Goal: Transaction & Acquisition: Purchase product/service

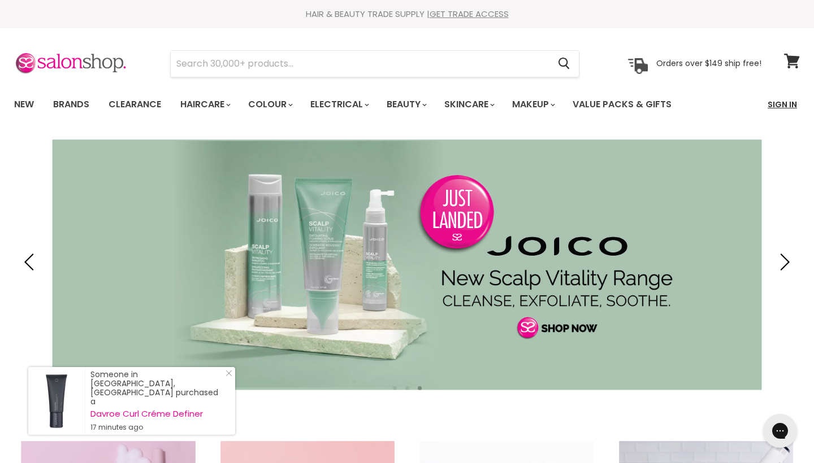
click at [782, 103] on link "Sign In" at bounding box center [781, 105] width 43 height 24
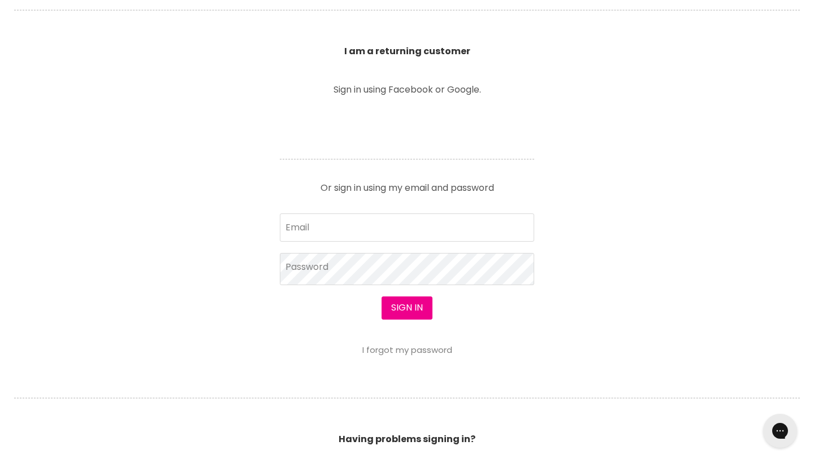
scroll to position [405, 0]
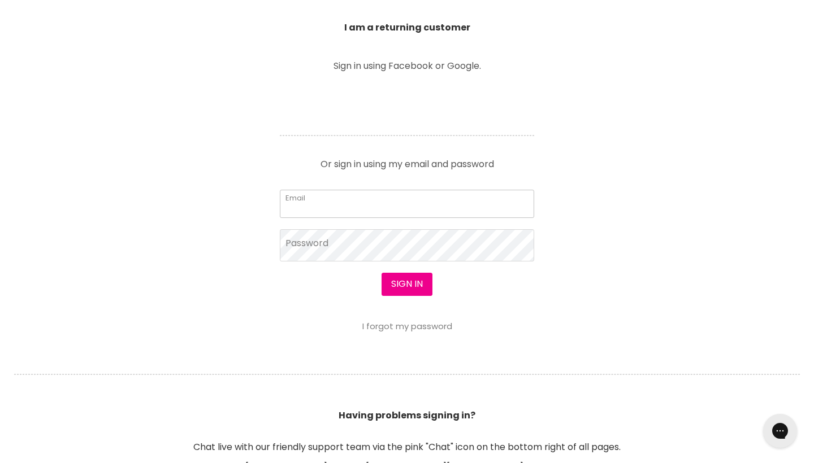
type input "mochan3@outlook.com"
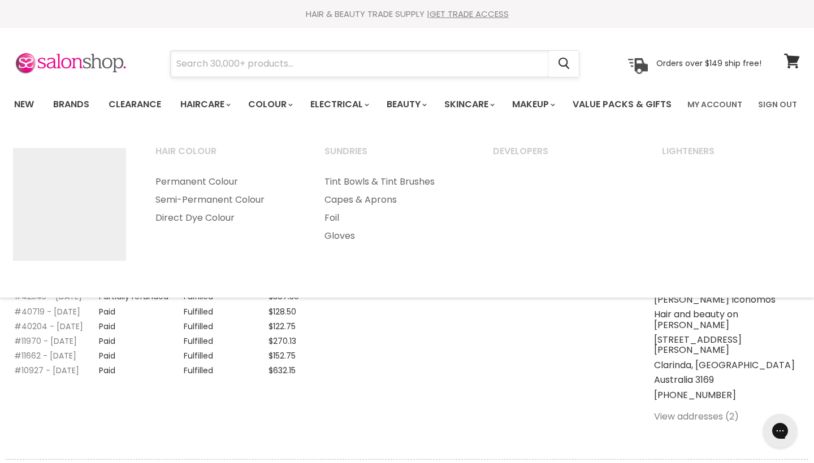
click at [268, 71] on input "Search" at bounding box center [360, 64] width 378 height 26
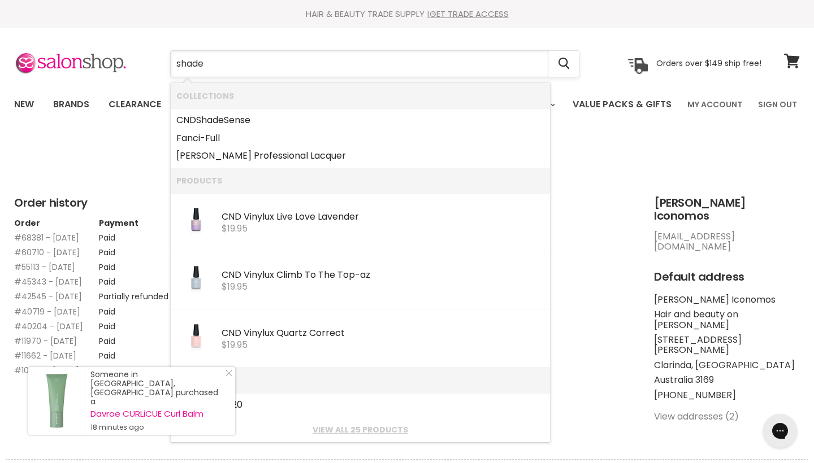
type input "shades"
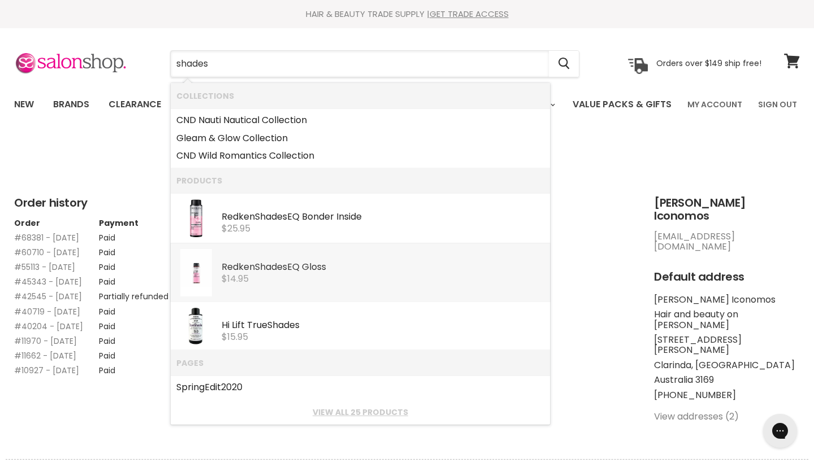
click at [300, 271] on div "Redken Shades EQ Gloss" at bounding box center [382, 268] width 323 height 12
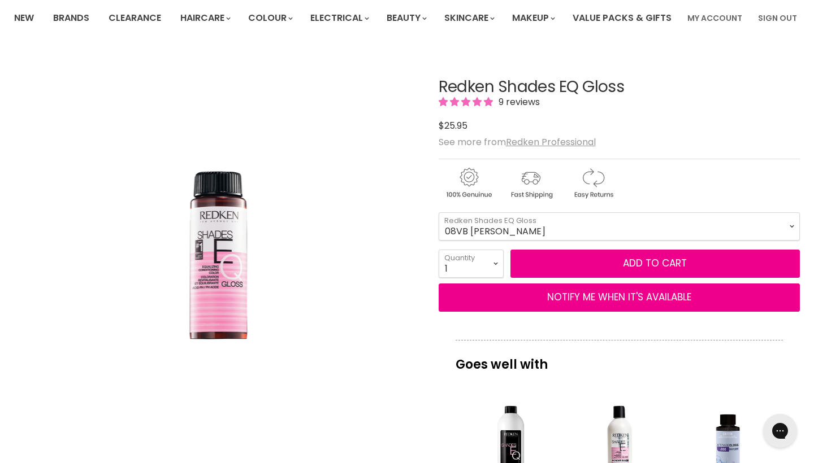
scroll to position [95, 0]
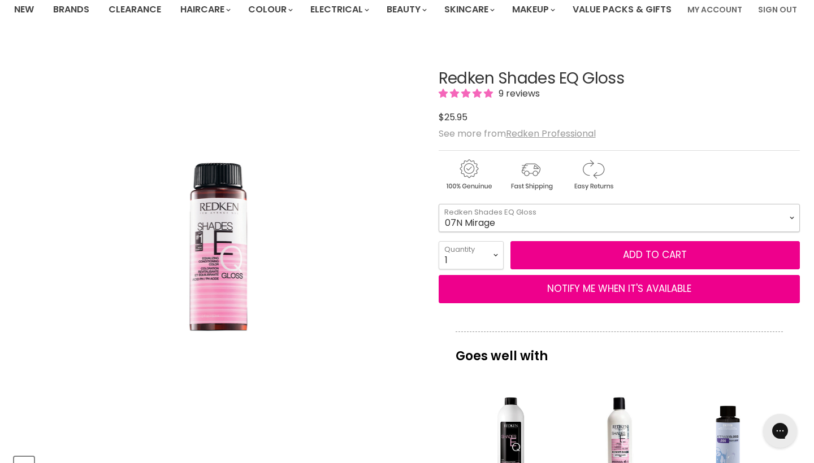
select select "07N Mirage"
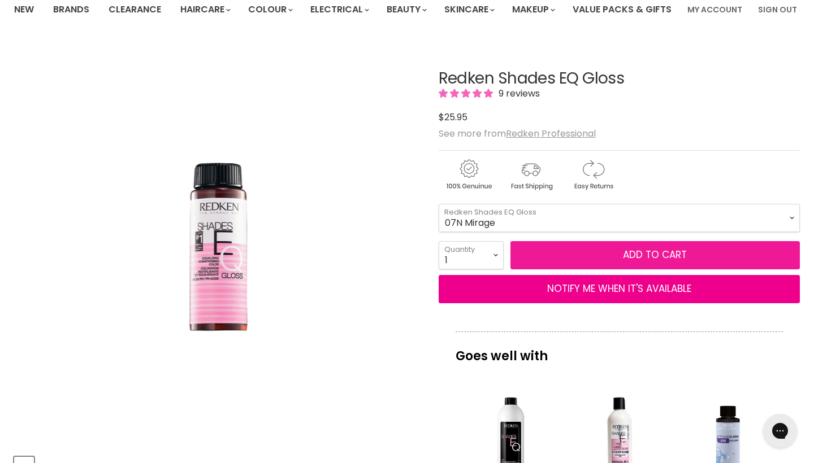
click at [675, 269] on button "Add to cart" at bounding box center [654, 255] width 289 height 28
click at [649, 269] on button "Add to cart" at bounding box center [654, 255] width 289 height 28
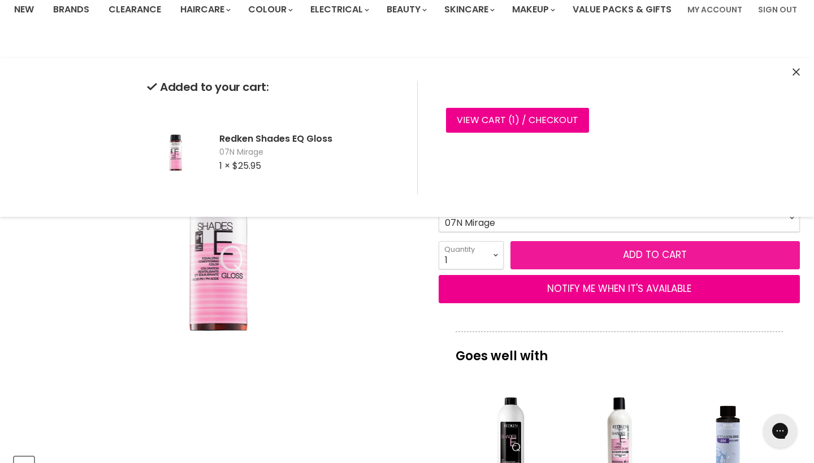
click at [649, 269] on button "Add to cart" at bounding box center [654, 255] width 289 height 28
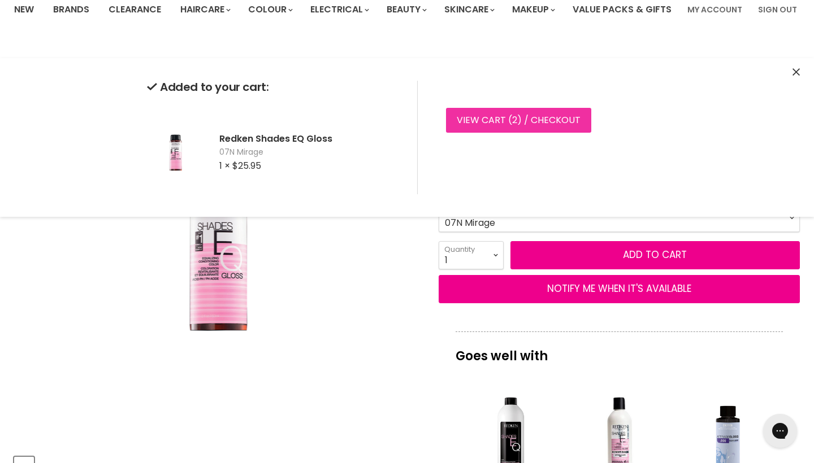
click at [505, 127] on link "View cart ( 2 ) / Checkout" at bounding box center [518, 120] width 145 height 25
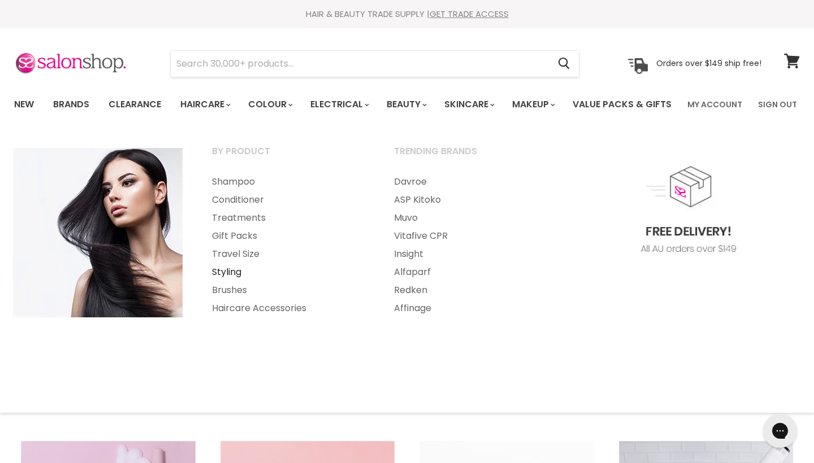
click at [233, 281] on link "Styling" at bounding box center [288, 272] width 180 height 18
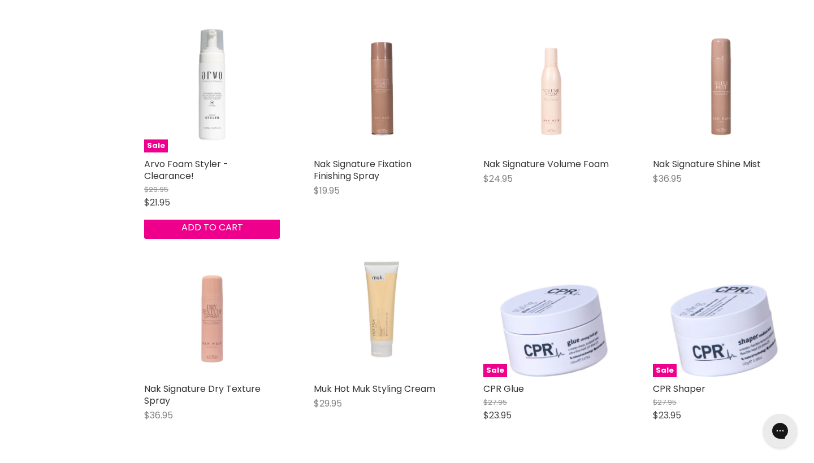
scroll to position [2479, 0]
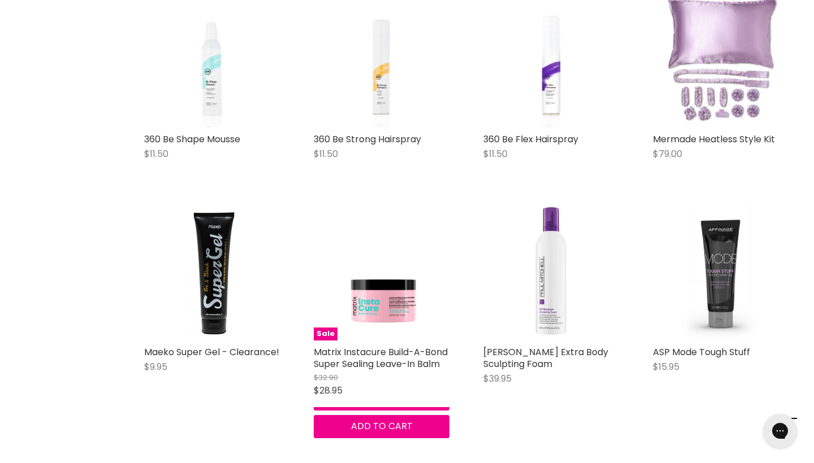
scroll to position [4248, 0]
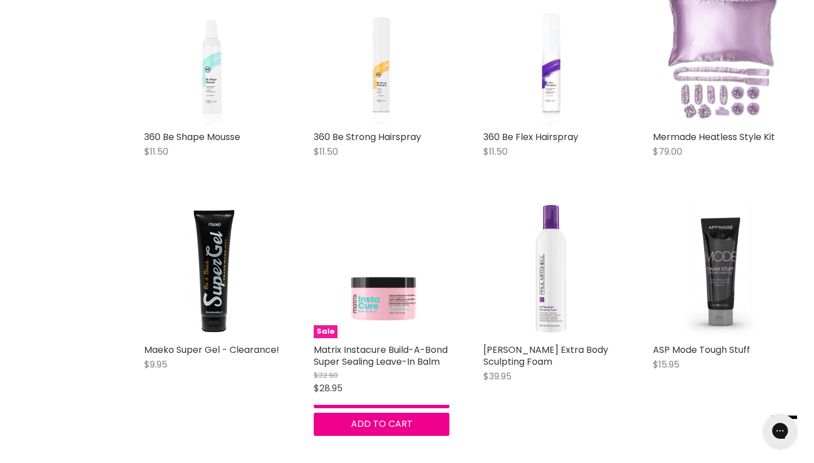
click at [391, 293] on img "Main content" at bounding box center [382, 271] width 136 height 136
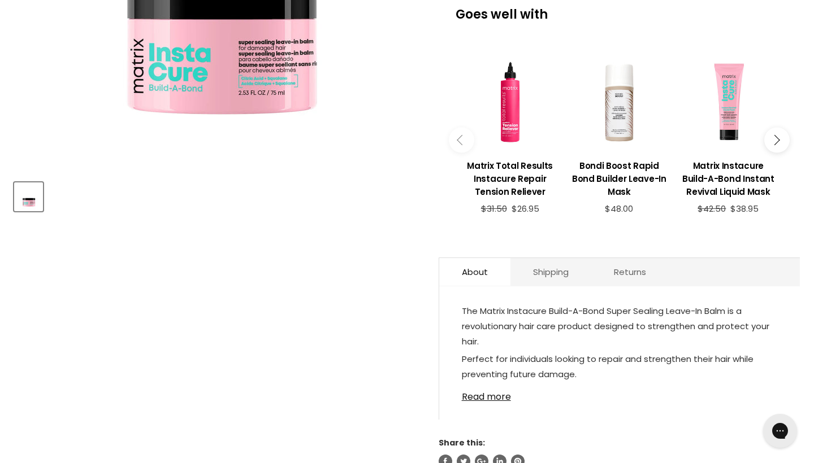
scroll to position [444, 0]
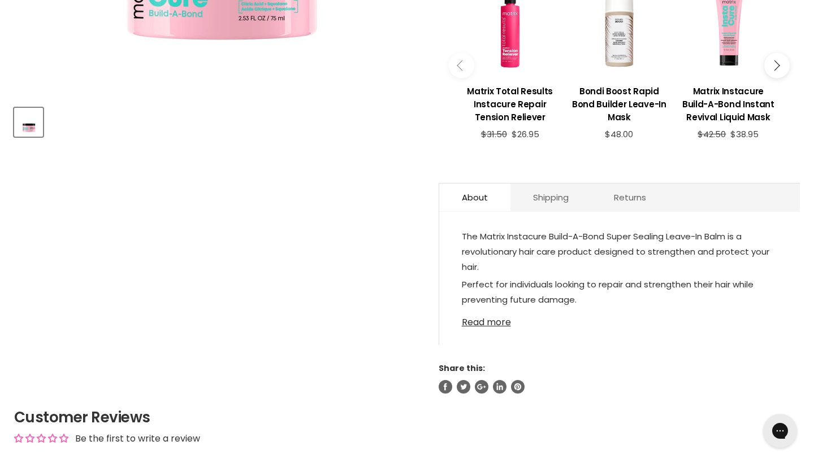
click at [477, 328] on link "Read more" at bounding box center [619, 319] width 315 height 17
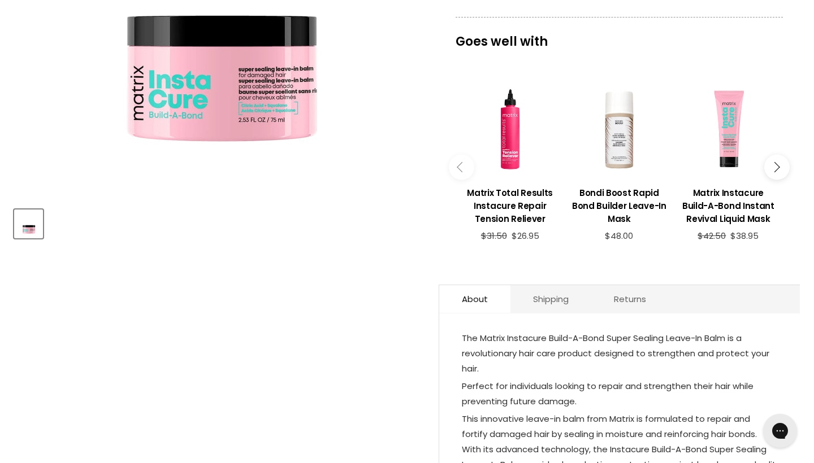
scroll to position [142, 0]
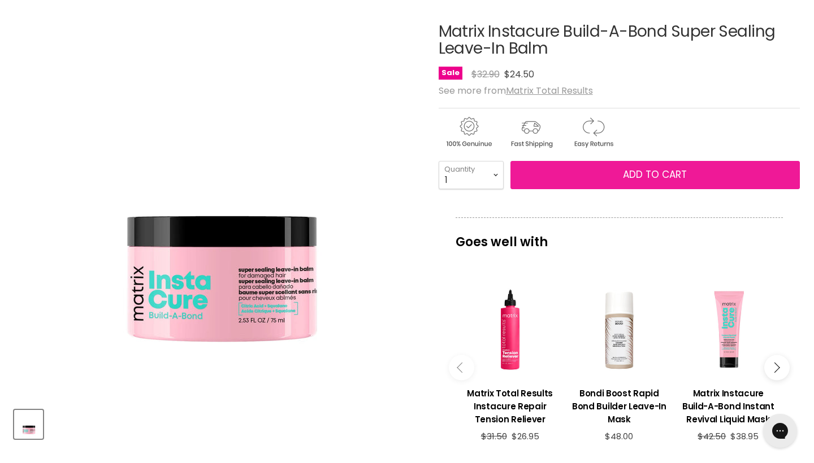
click at [571, 189] on button "Add to cart" at bounding box center [654, 175] width 289 height 28
click at [651, 181] on span "Add to cart" at bounding box center [655, 175] width 64 height 14
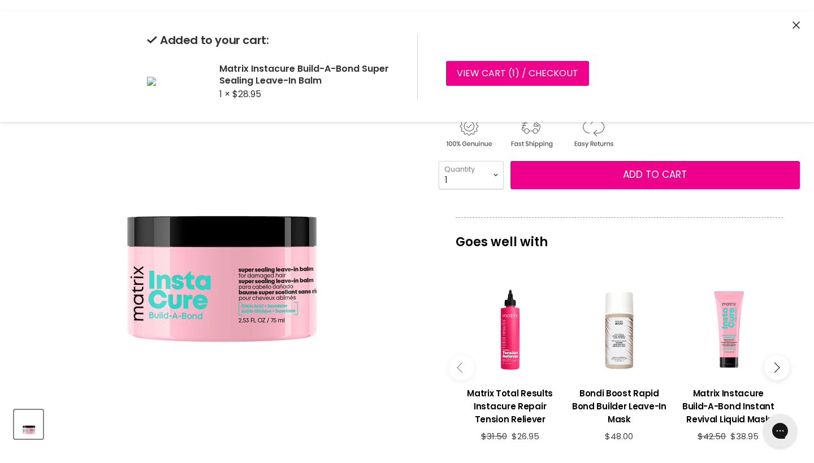
click at [646, 255] on p "Goes well with" at bounding box center [618, 236] width 327 height 37
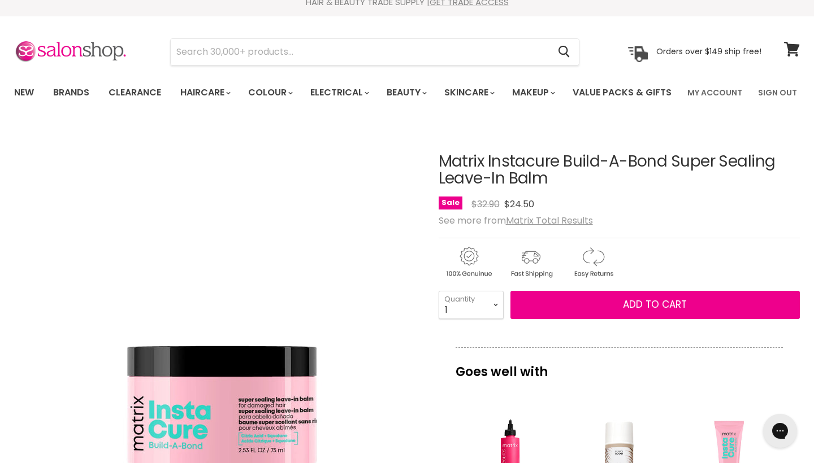
scroll to position [9, 0]
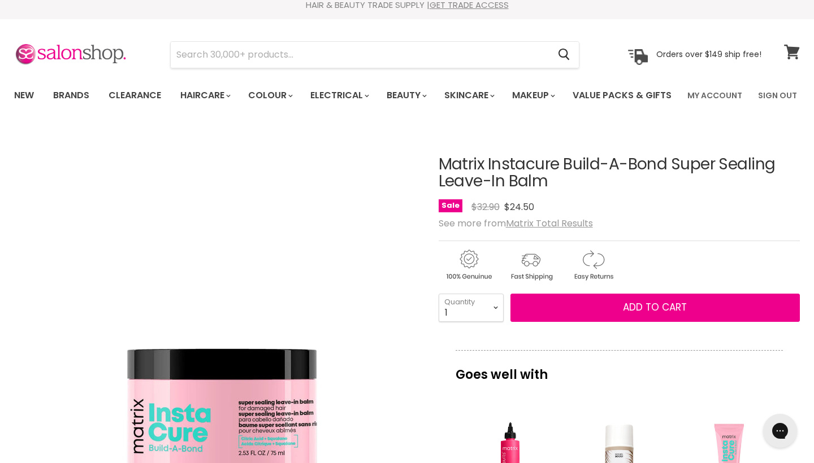
click at [788, 45] on icon at bounding box center [792, 52] width 16 height 15
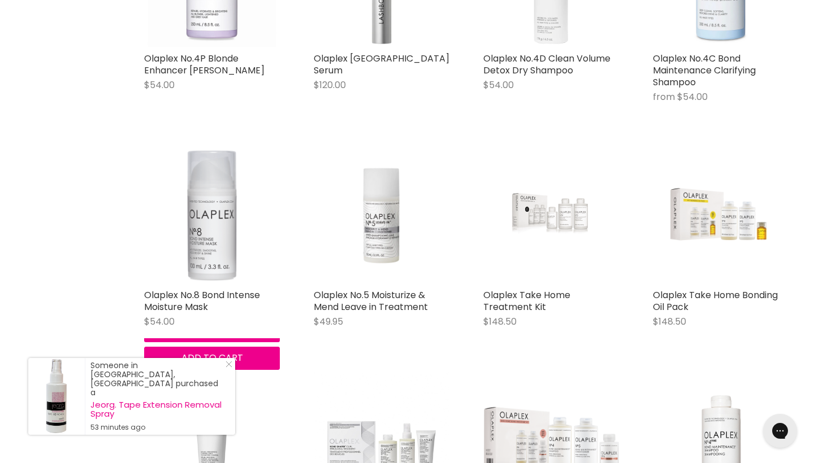
scroll to position [711, 0]
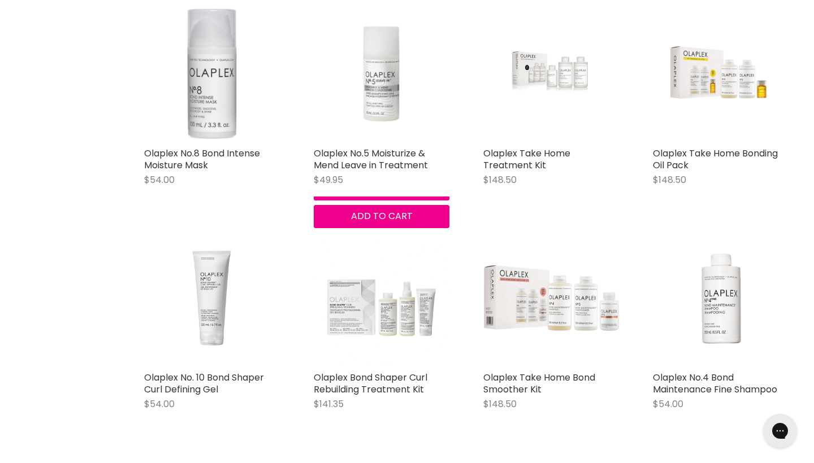
click at [386, 136] on img "Main content" at bounding box center [382, 74] width 136 height 136
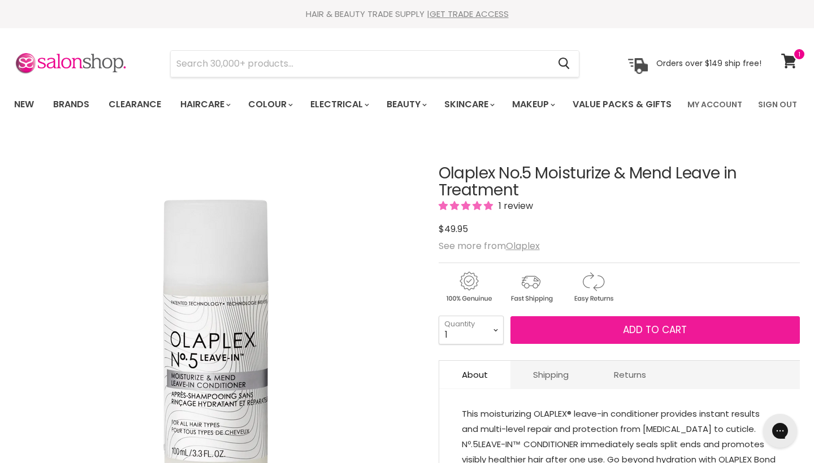
click at [619, 345] on button "Add to cart" at bounding box center [654, 330] width 289 height 28
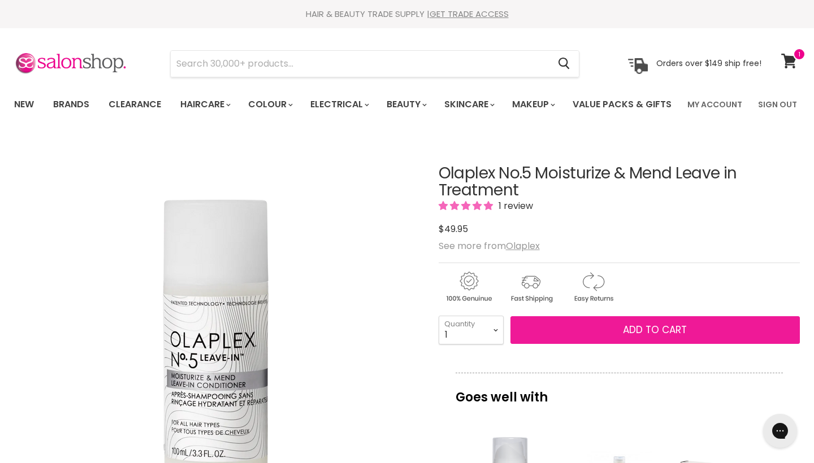
click at [619, 345] on button "Add to cart" at bounding box center [654, 330] width 289 height 28
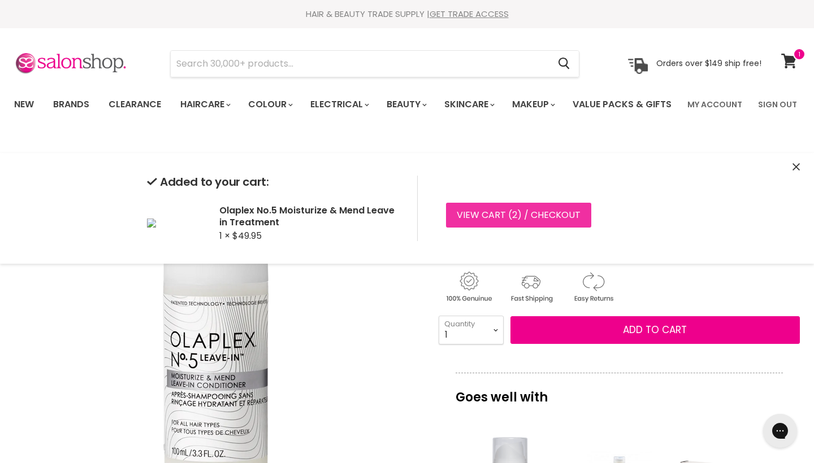
click at [527, 211] on link "View cart ( 2 ) / Checkout" at bounding box center [518, 215] width 145 height 25
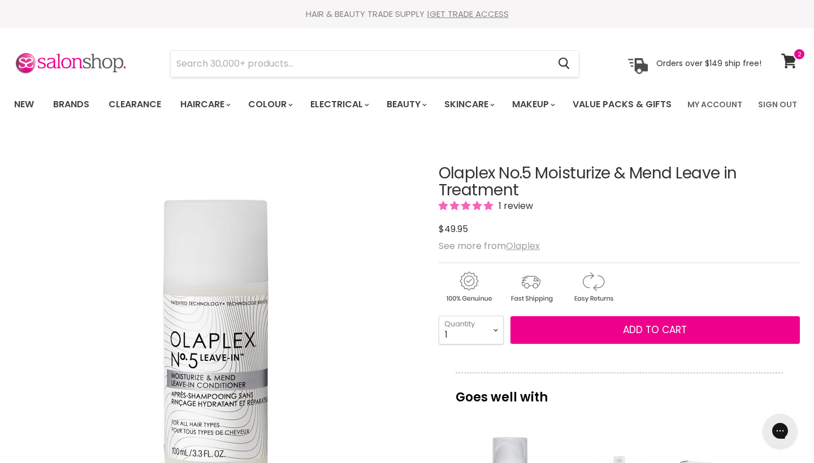
click at [527, 253] on u "Olaplex" at bounding box center [523, 246] width 34 height 13
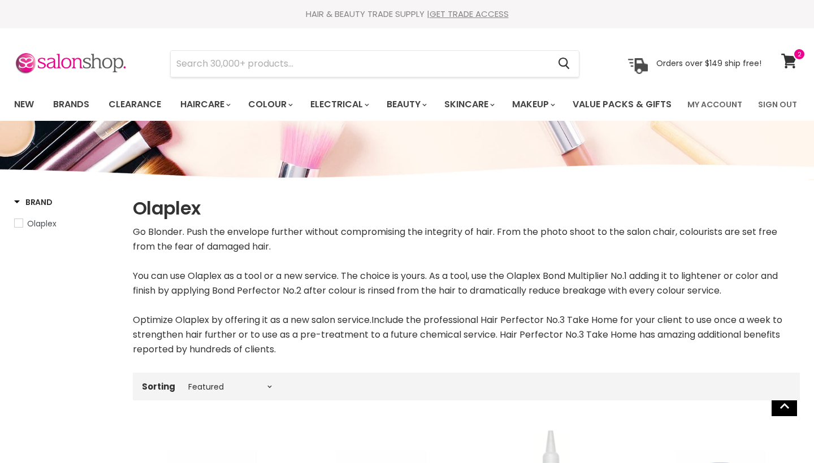
select select "manual"
click at [790, 66] on icon at bounding box center [789, 61] width 16 height 15
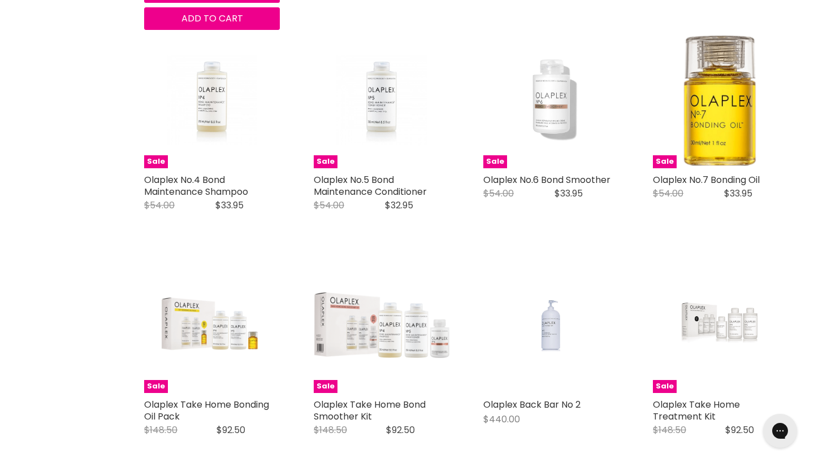
scroll to position [676, 0]
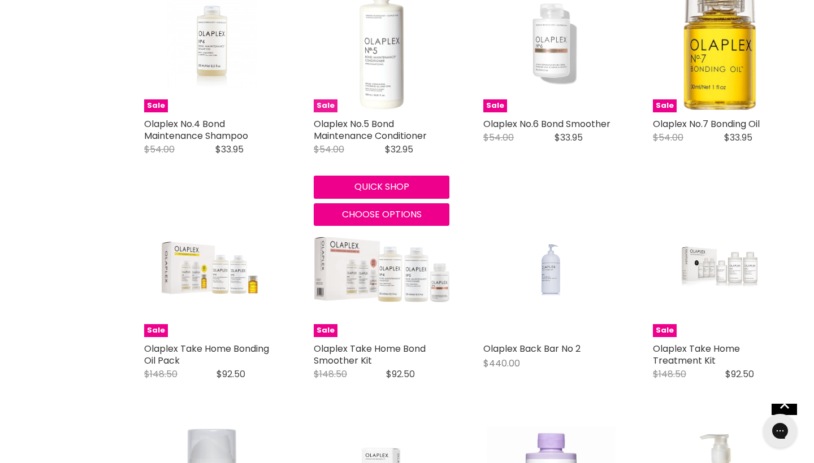
click at [381, 103] on img "Main content" at bounding box center [382, 45] width 136 height 136
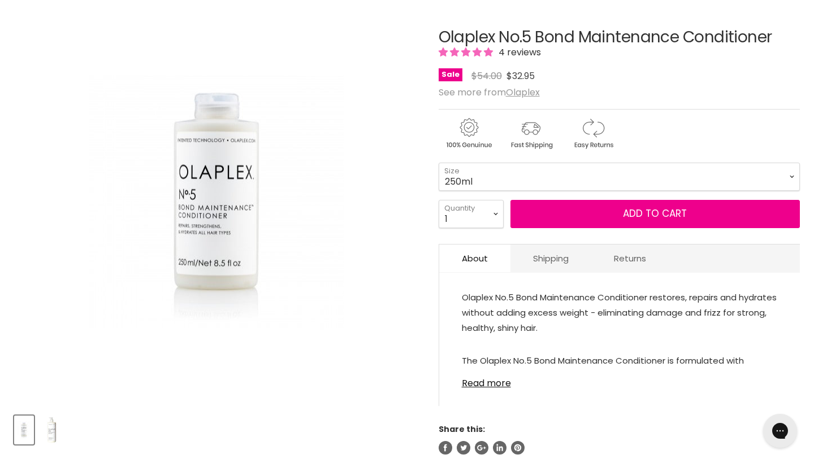
scroll to position [159, 0]
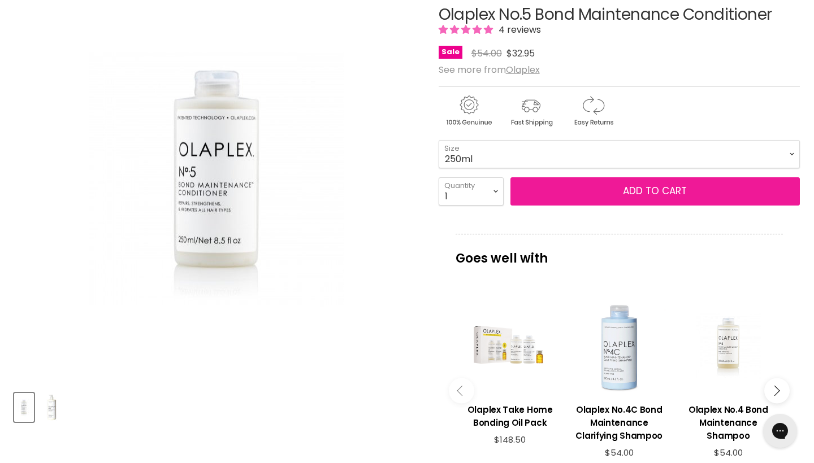
click at [561, 206] on button "Add to cart" at bounding box center [654, 191] width 289 height 28
click at [668, 198] on span "Add to cart" at bounding box center [655, 191] width 64 height 14
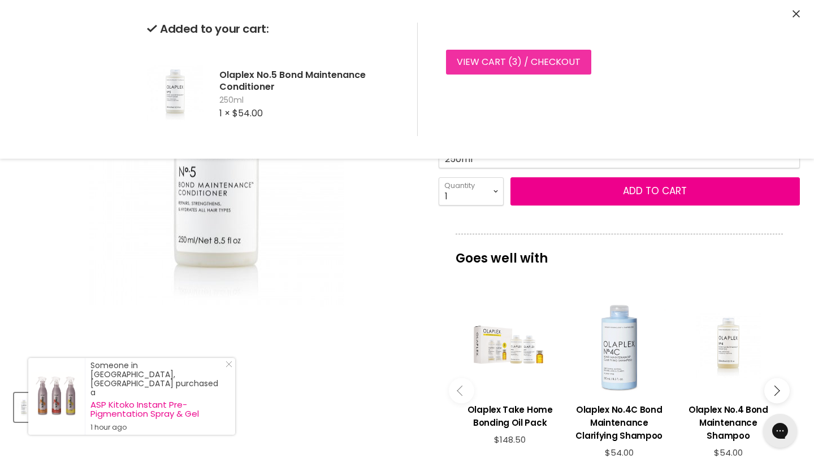
click at [497, 63] on link "View cart ( 3 ) / Checkout" at bounding box center [518, 62] width 145 height 25
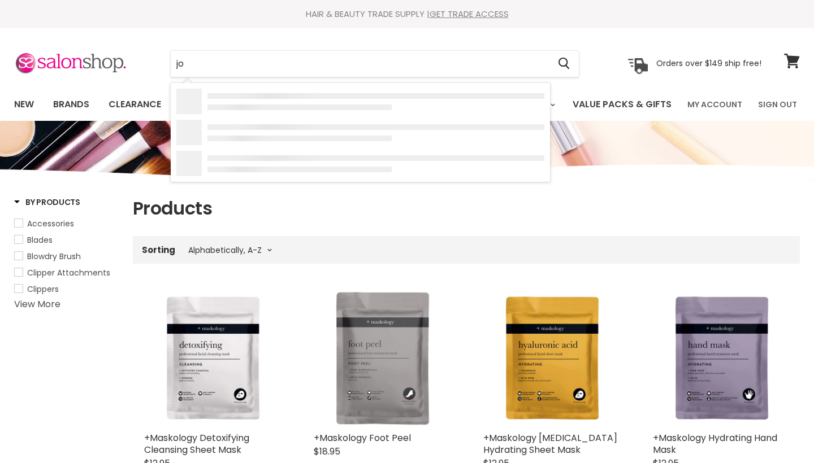
select select "title-ascending"
type input "joico"
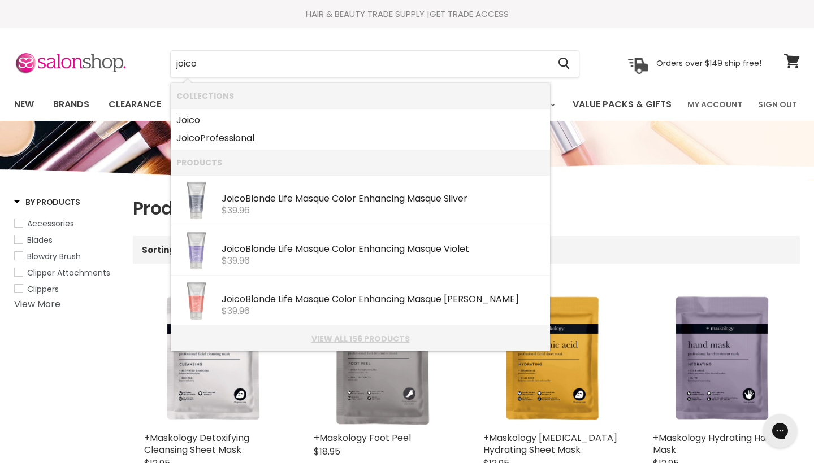
click at [367, 337] on link "View all 156 products" at bounding box center [360, 338] width 368 height 9
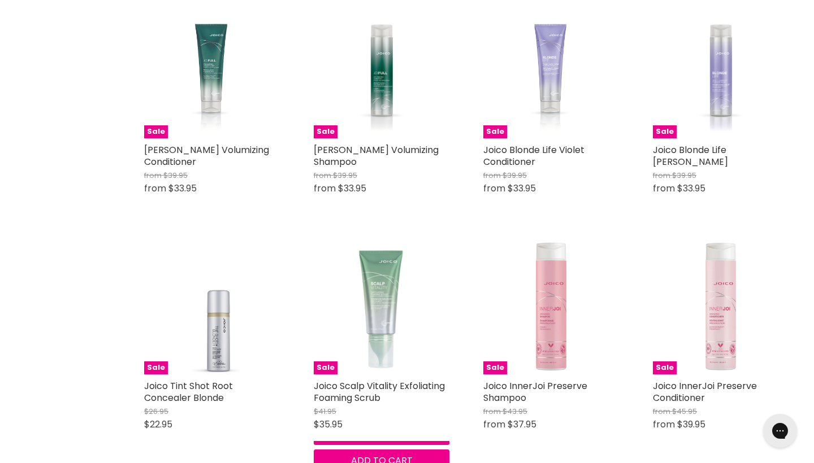
scroll to position [786, 0]
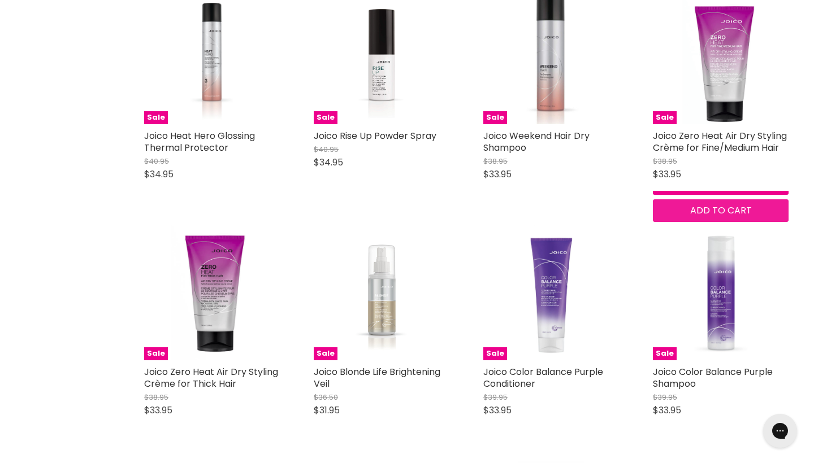
scroll to position [2396, 0]
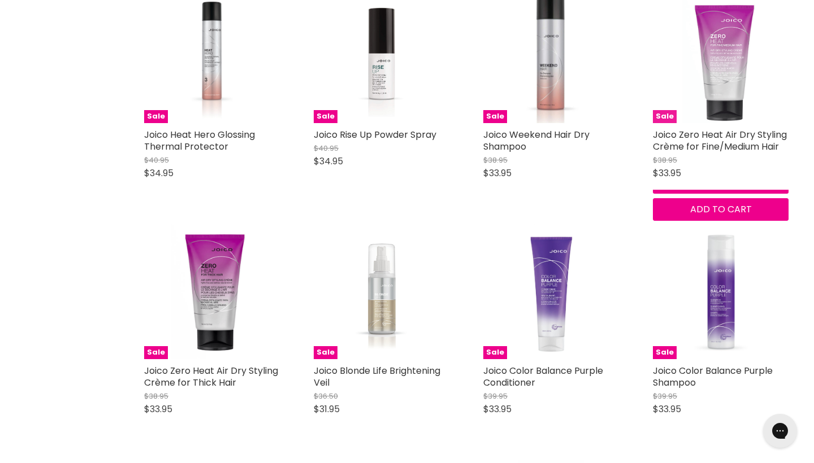
click at [734, 115] on img "Main content" at bounding box center [720, 56] width 76 height 136
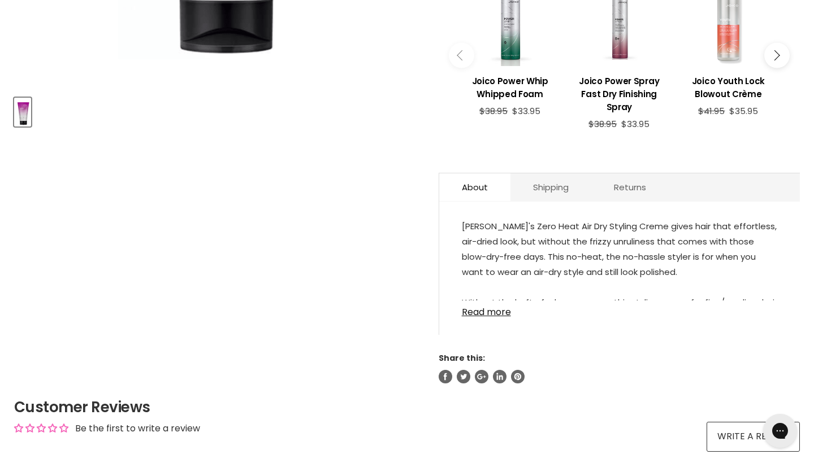
scroll to position [464, 0]
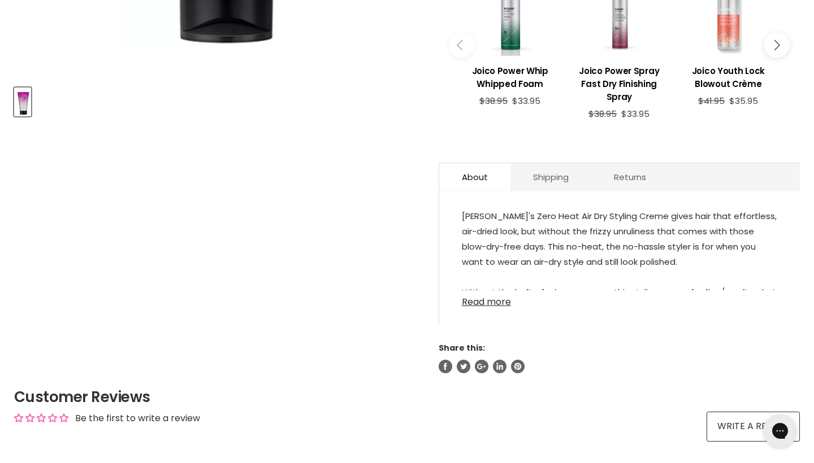
click at [486, 307] on link "Read more" at bounding box center [619, 298] width 315 height 17
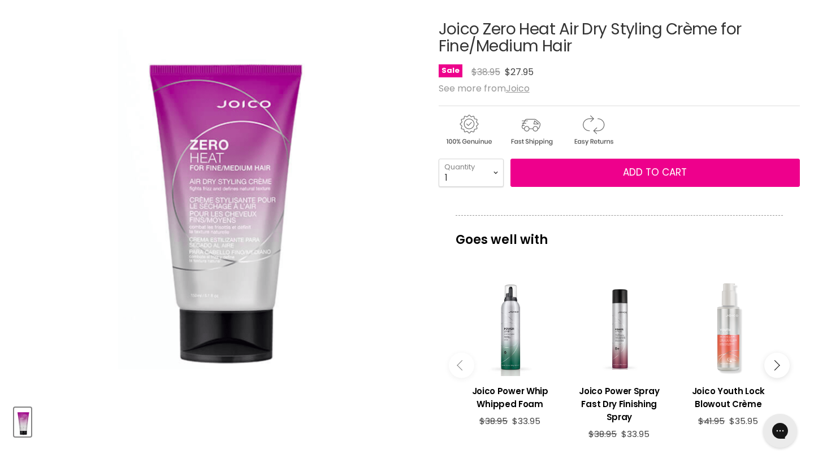
scroll to position [145, 0]
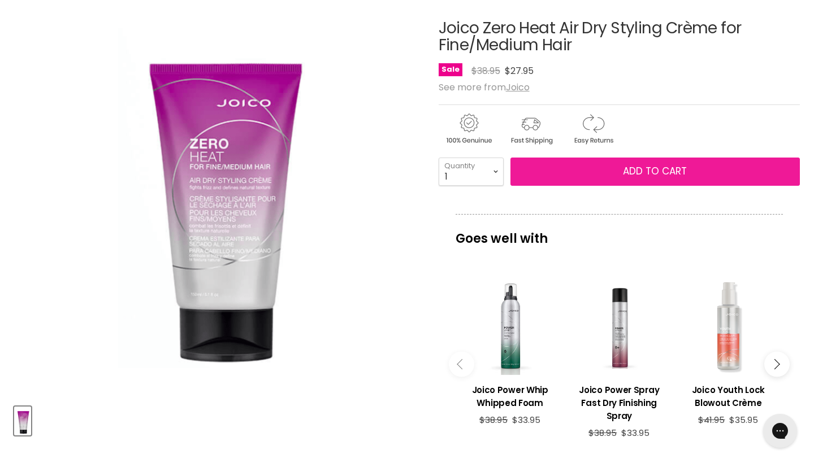
click at [608, 186] on button "Add to cart" at bounding box center [654, 172] width 289 height 28
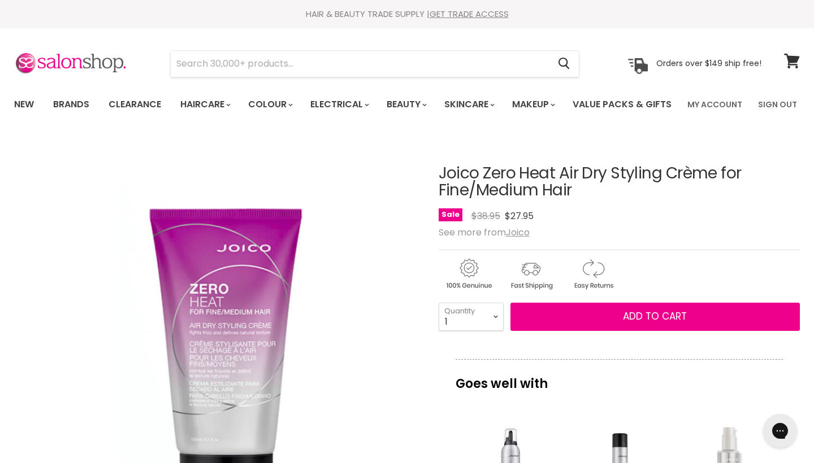
scroll to position [0, 0]
click at [329, 73] on input "Search" at bounding box center [360, 64] width 378 height 26
type input "no humid"
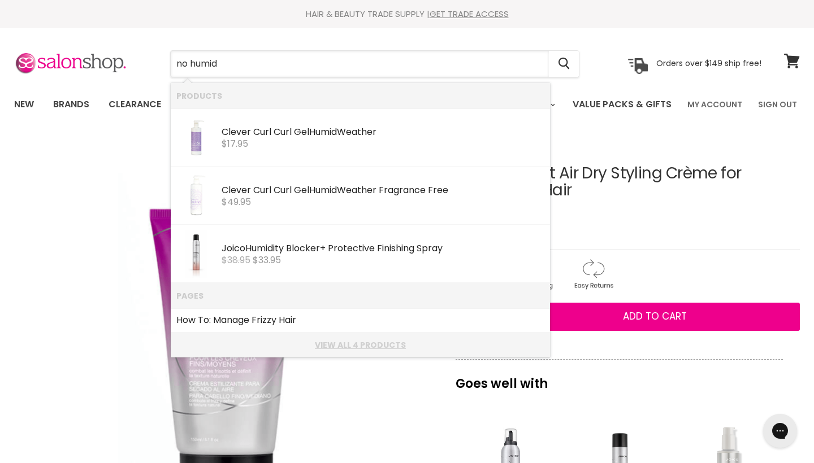
click at [355, 341] on link "View all 4 products" at bounding box center [360, 345] width 368 height 9
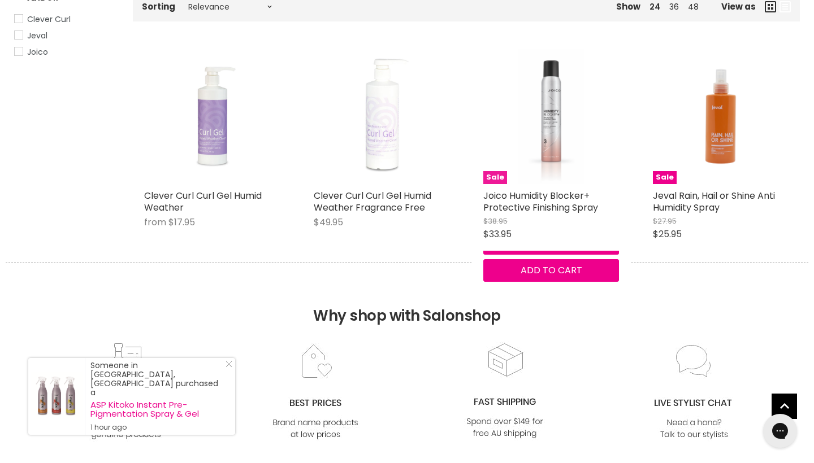
click at [546, 142] on img "Main content" at bounding box center [551, 117] width 66 height 136
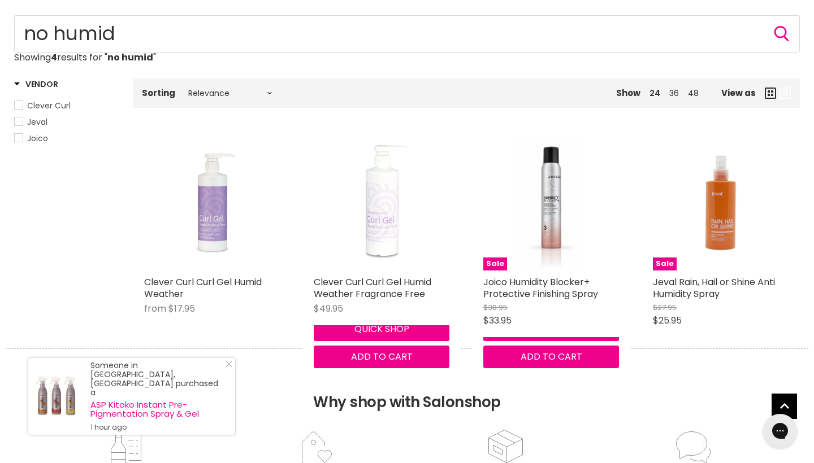
scroll to position [123, 0]
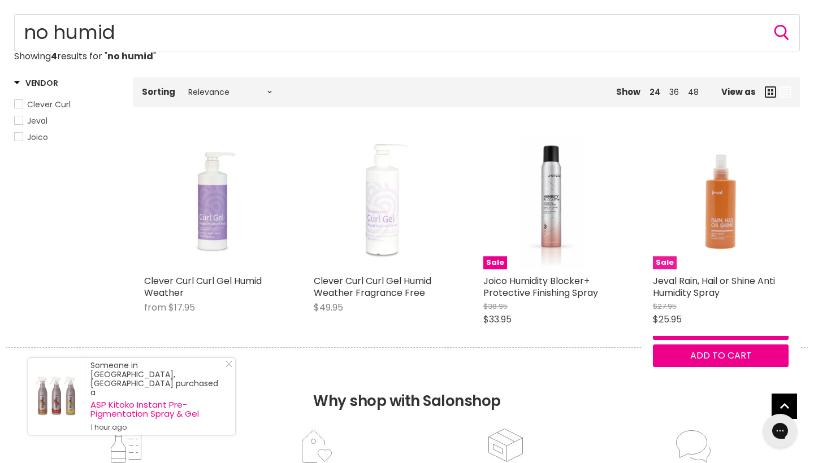
click at [732, 267] on img "Main content" at bounding box center [721, 202] width 136 height 136
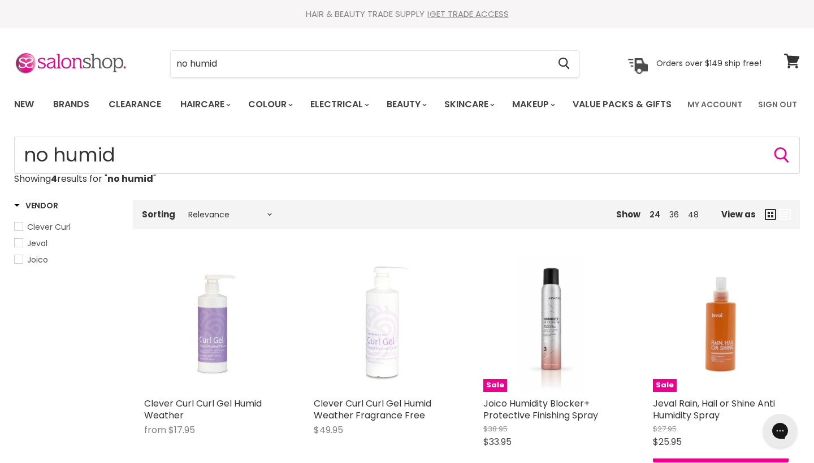
scroll to position [0, 0]
click at [229, 64] on input "no humid" at bounding box center [360, 64] width 378 height 26
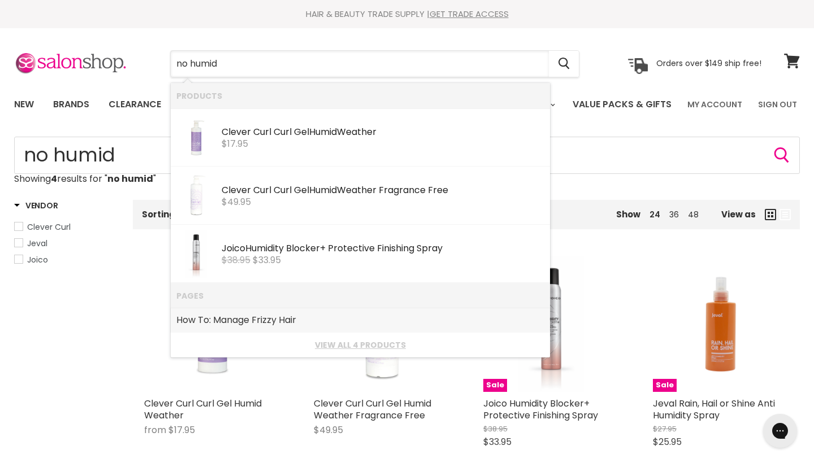
click at [259, 317] on link "How To: Manage Frizzy Hair" at bounding box center [360, 320] width 368 height 18
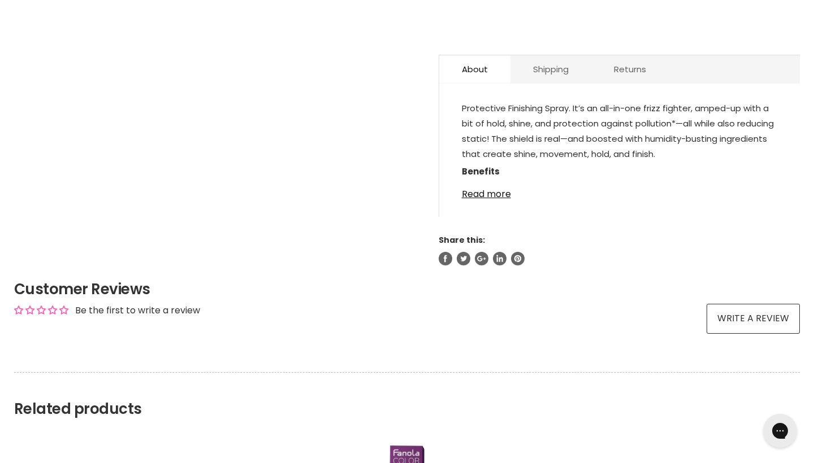
scroll to position [586, 0]
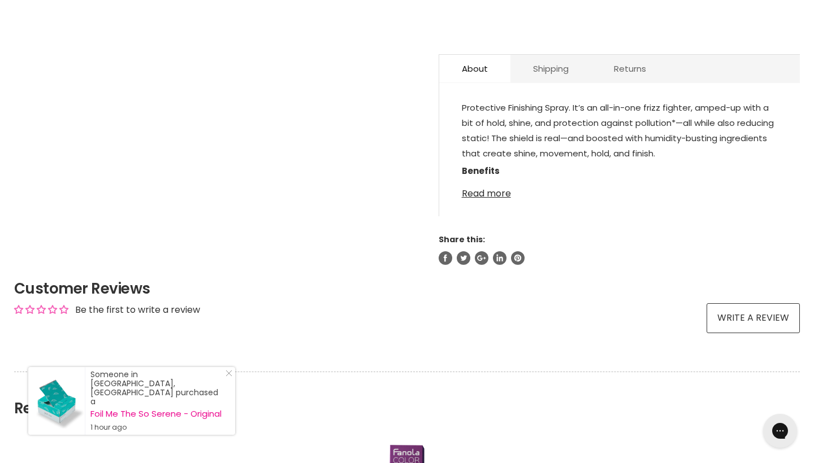
click at [480, 199] on link "Read more" at bounding box center [619, 190] width 315 height 17
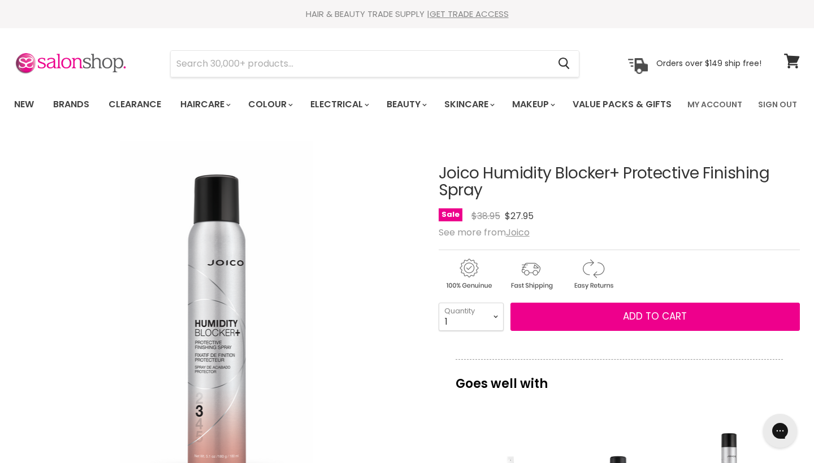
scroll to position [0, 0]
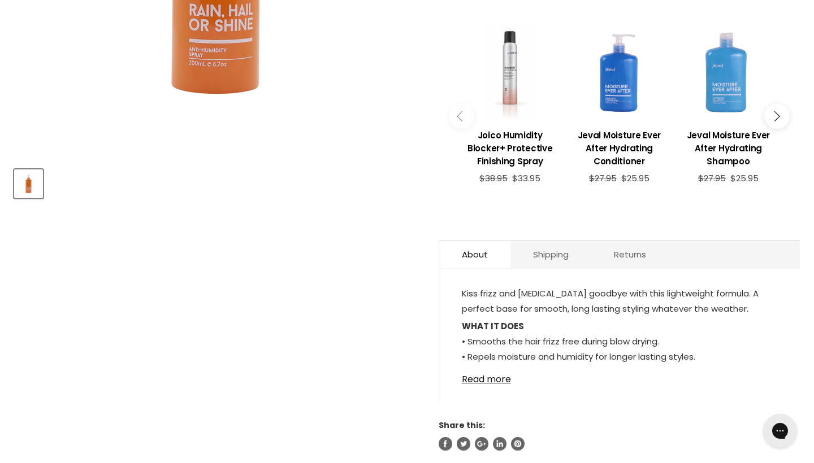
scroll to position [385, 0]
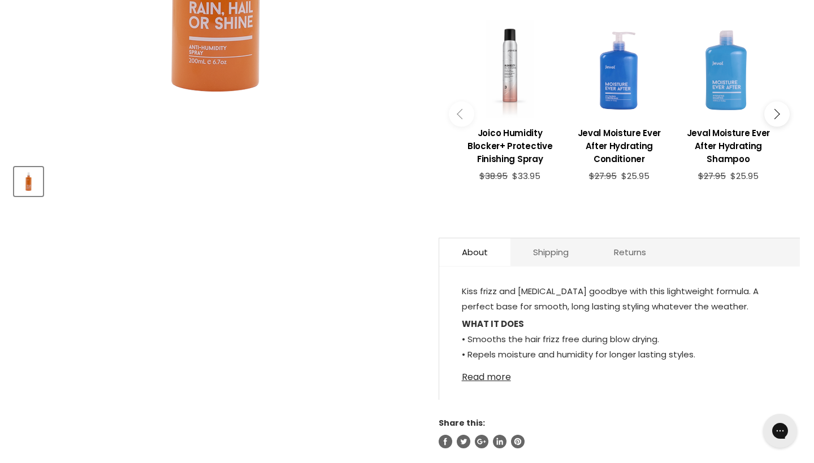
click at [499, 382] on link "Read more" at bounding box center [619, 374] width 315 height 17
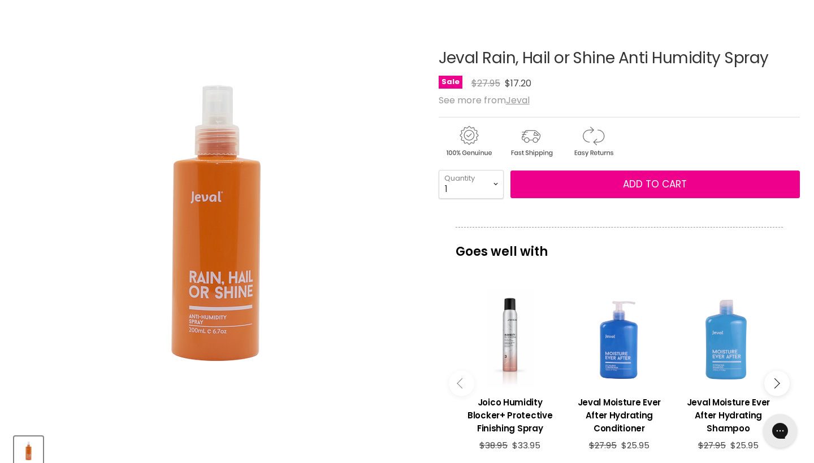
scroll to position [116, 0]
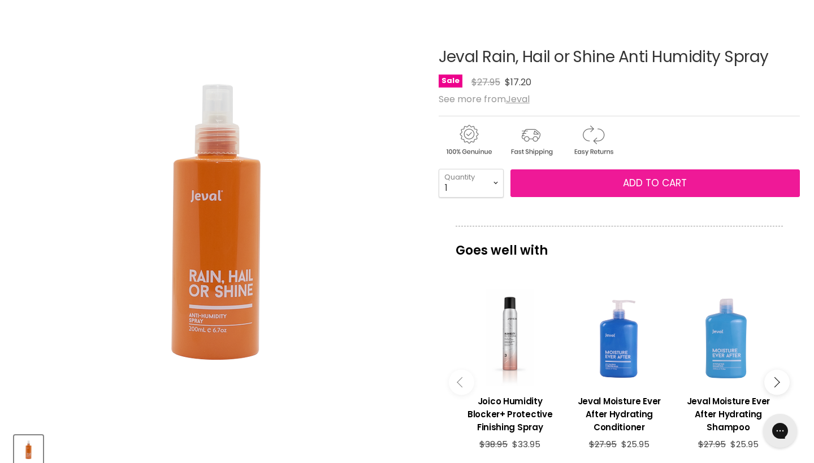
click at [604, 198] on button "Add to cart" at bounding box center [654, 183] width 289 height 28
click at [677, 190] on span "Add to cart" at bounding box center [655, 183] width 64 height 14
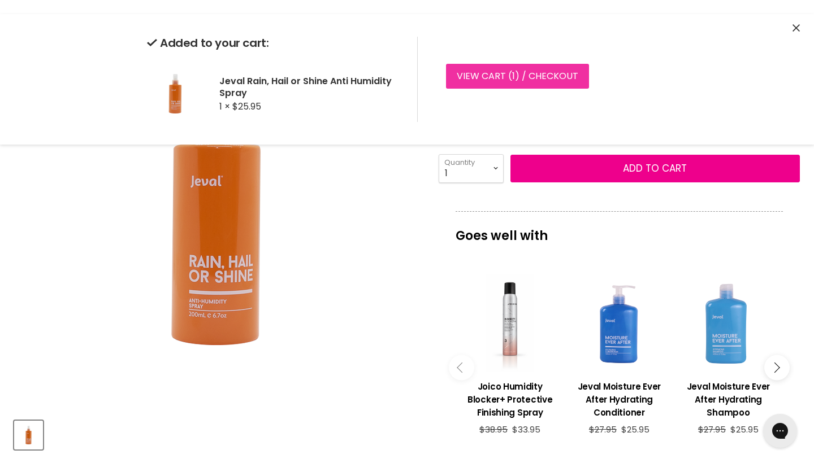
scroll to position [139, 0]
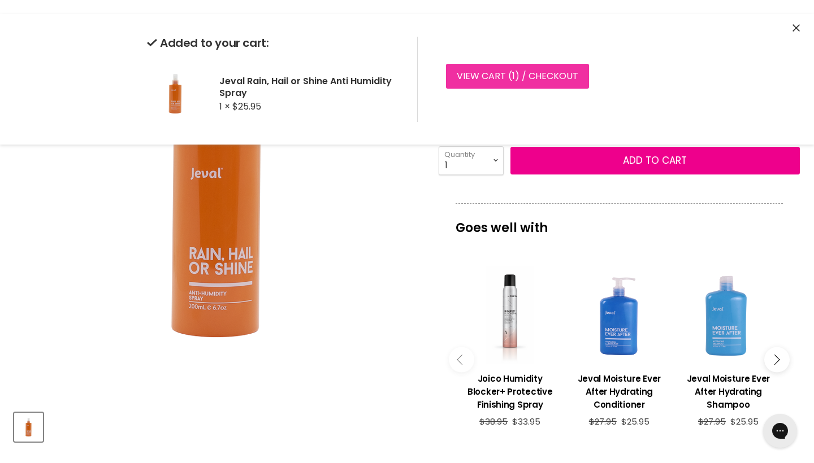
click at [495, 81] on link "View cart ( 1 ) / Checkout" at bounding box center [517, 76] width 143 height 25
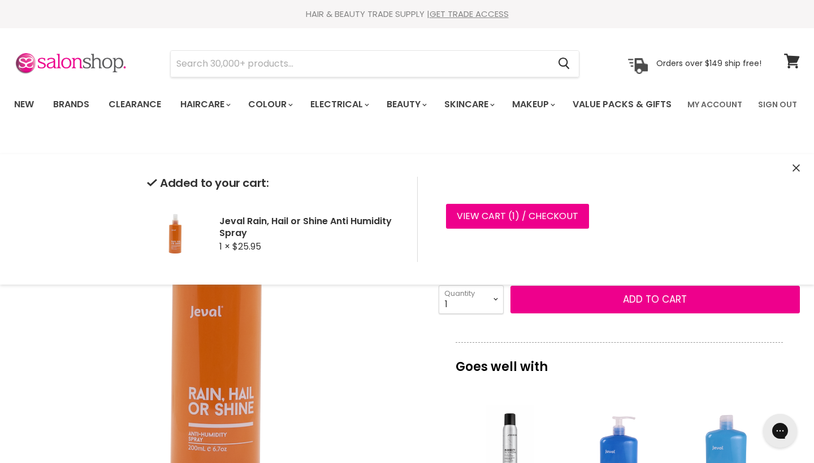
scroll to position [0, 0]
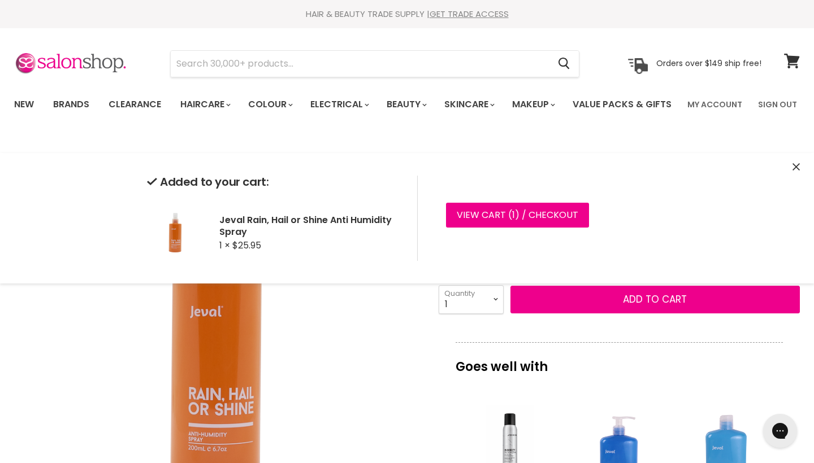
click at [395, 332] on img "Jeval Rain, Hail or Shine Anti Humidity Spray image. Click or Scroll to Zoom." at bounding box center [216, 338] width 405 height 405
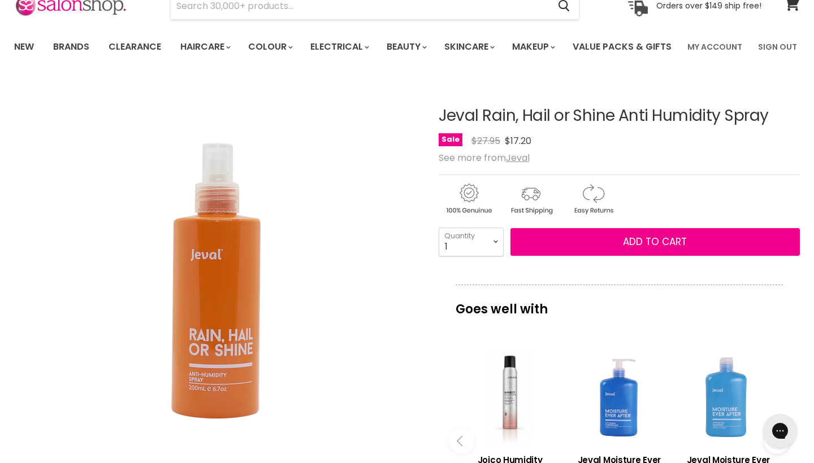
scroll to position [57, 0]
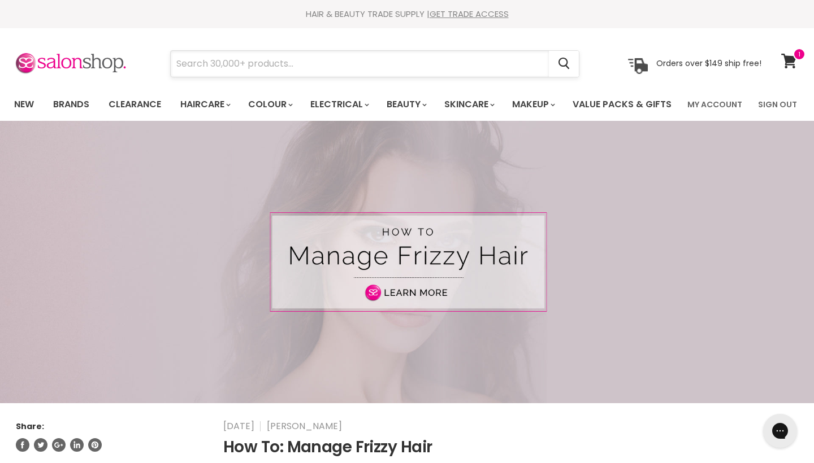
click at [230, 62] on input "Search" at bounding box center [360, 64] width 378 height 26
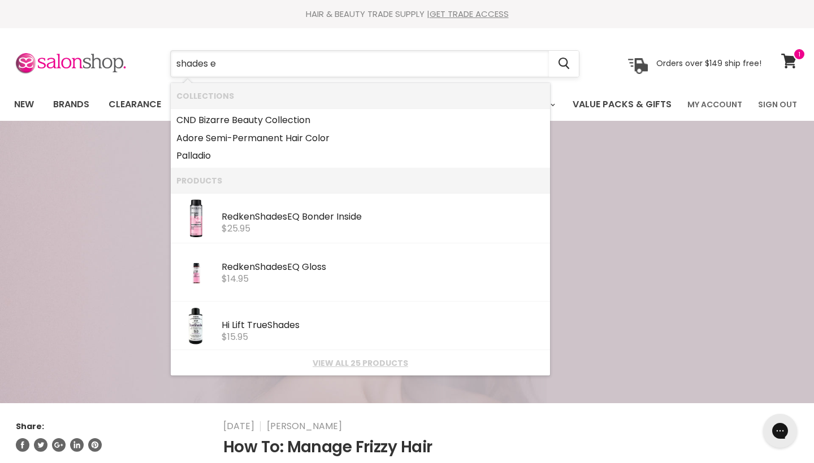
type input "shades eq"
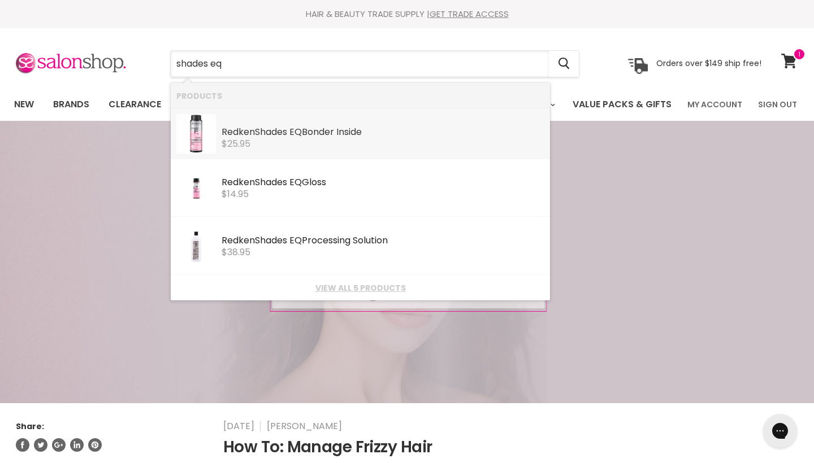
click at [338, 144] on div "$25.95" at bounding box center [382, 144] width 323 height 10
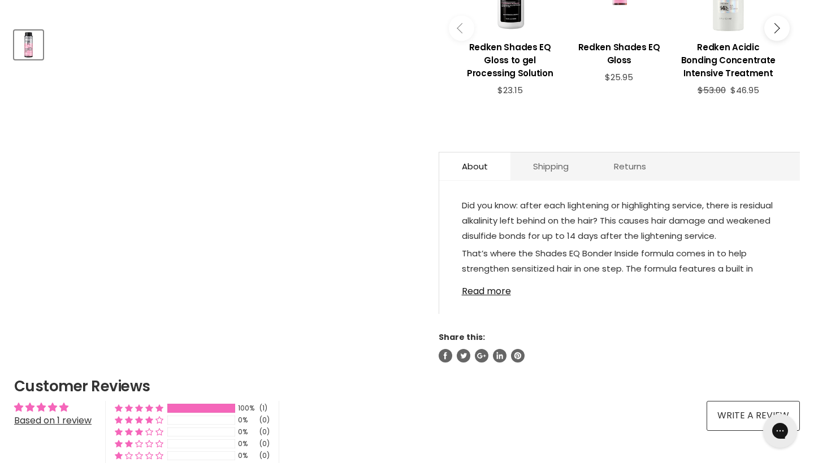
scroll to position [523, 0]
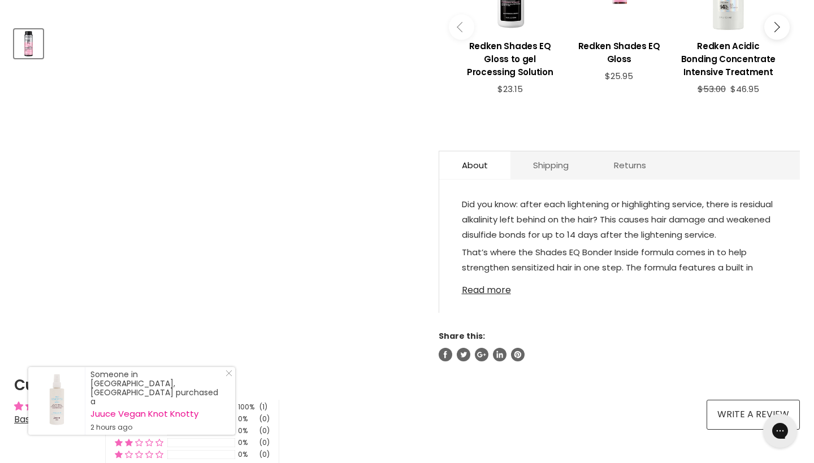
click at [499, 295] on link "Read more" at bounding box center [619, 287] width 315 height 17
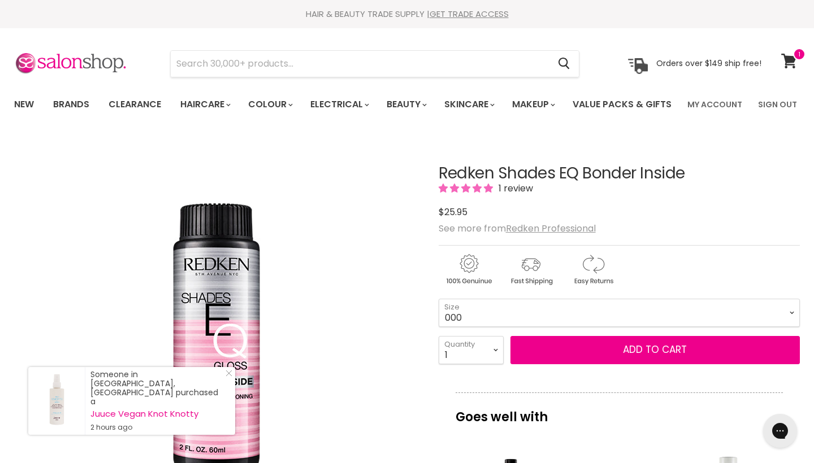
scroll to position [0, 0]
click at [231, 377] on icon "Close Icon" at bounding box center [228, 373] width 7 height 7
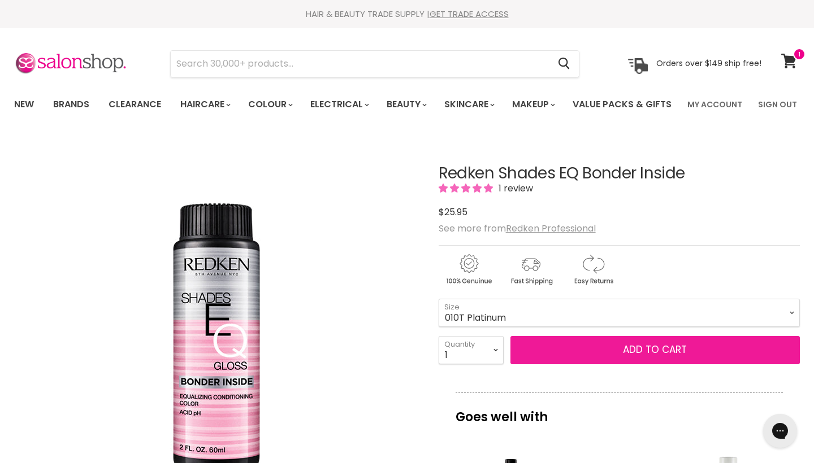
click at [566, 364] on button "Add to cart" at bounding box center [654, 350] width 289 height 28
click at [630, 364] on button "Add to cart" at bounding box center [654, 350] width 289 height 28
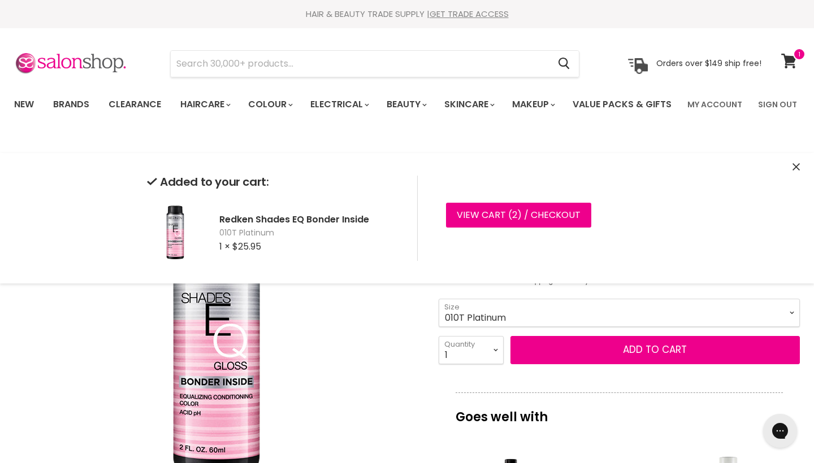
click at [323, 374] on img "Redken Shades EQ Bonder Inside image. Click or Scroll to Zoom." at bounding box center [216, 338] width 282 height 282
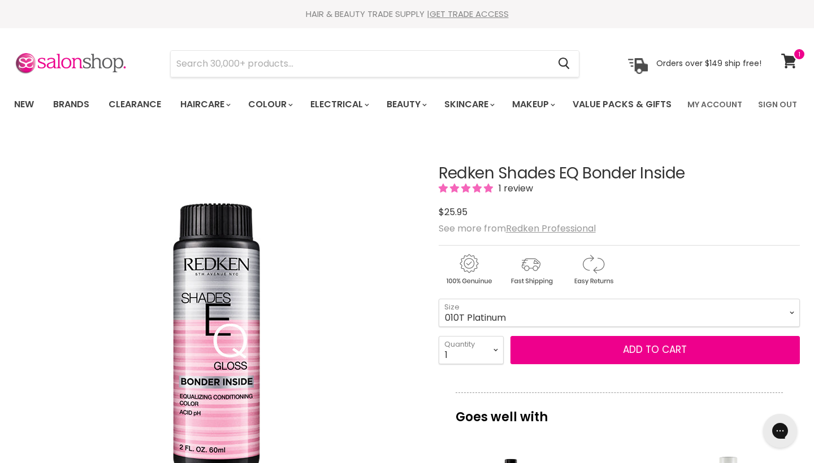
scroll to position [169, 0]
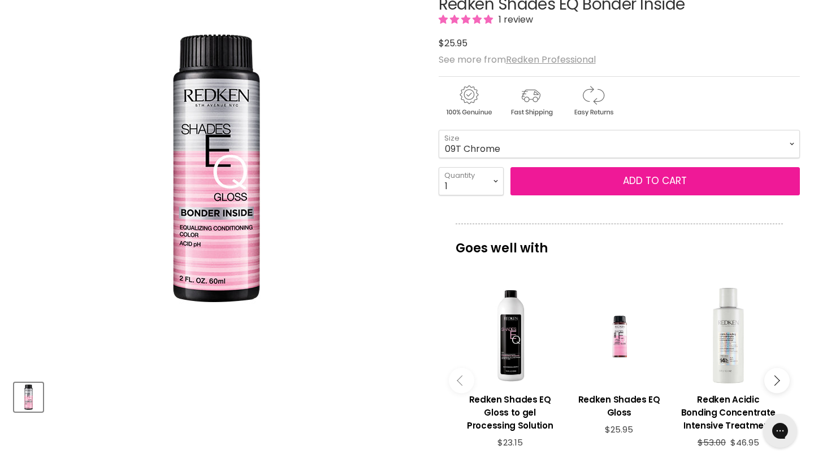
click at [639, 195] on button "Add to cart" at bounding box center [654, 181] width 289 height 28
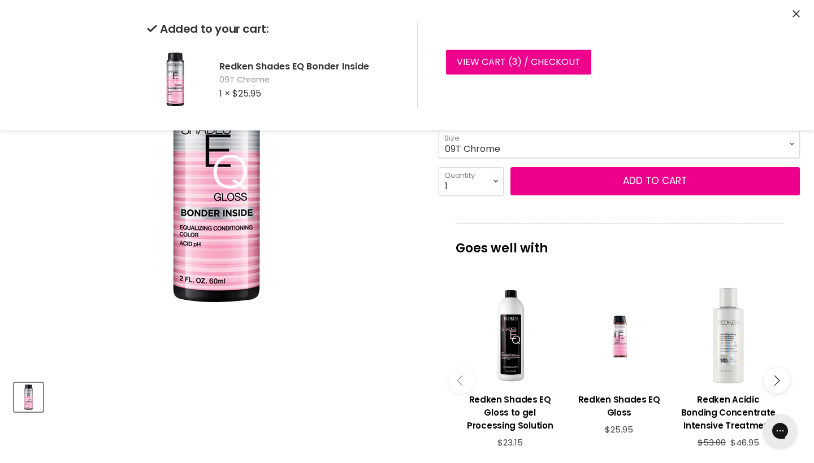
click at [358, 285] on div "Click or scroll to zoom Tap or pinch to zoom" at bounding box center [216, 170] width 405 height 405
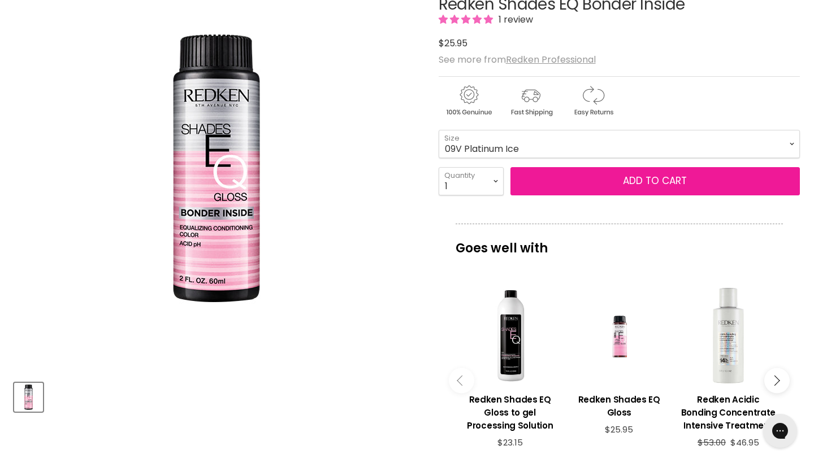
click at [603, 195] on button "Add to cart" at bounding box center [654, 181] width 289 height 28
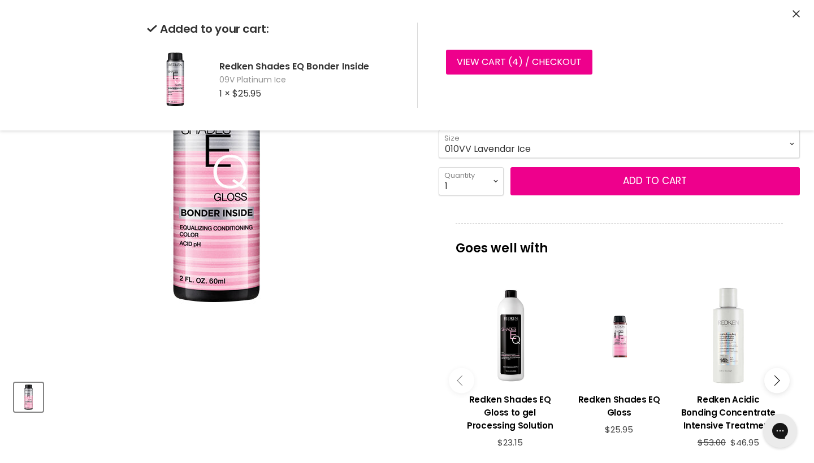
select select "010VV Lavendar Ice"
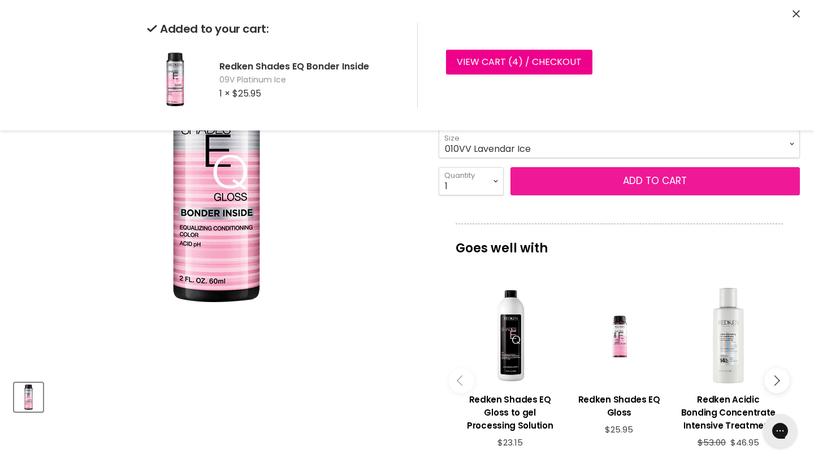
click at [638, 195] on button "Add to cart" at bounding box center [654, 181] width 289 height 28
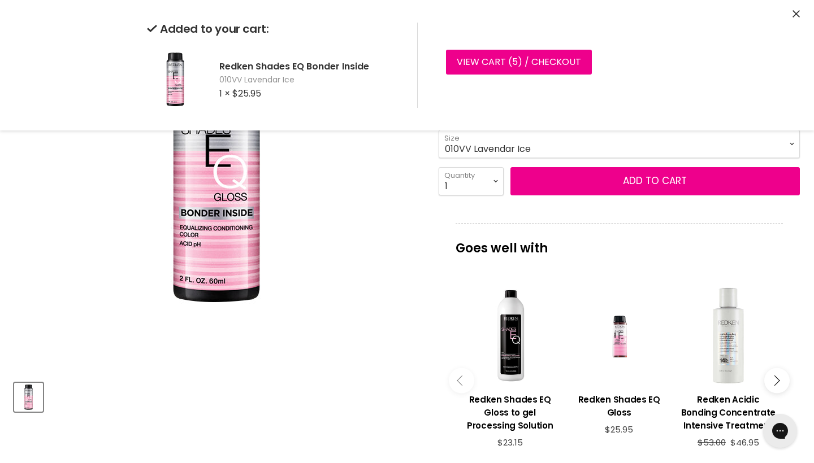
click at [324, 299] on img "Redken Shades EQ Bonder Inside image. Click or Scroll to Zoom." at bounding box center [216, 169] width 282 height 282
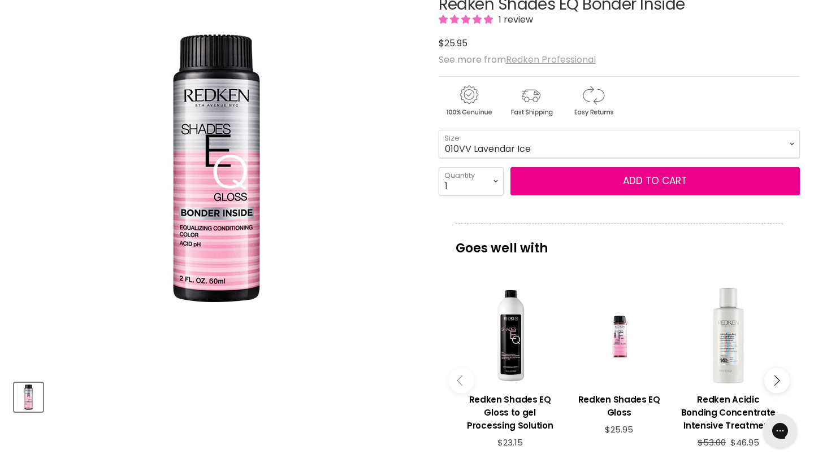
click at [573, 66] on u "Redken Professional" at bounding box center [551, 59] width 90 height 13
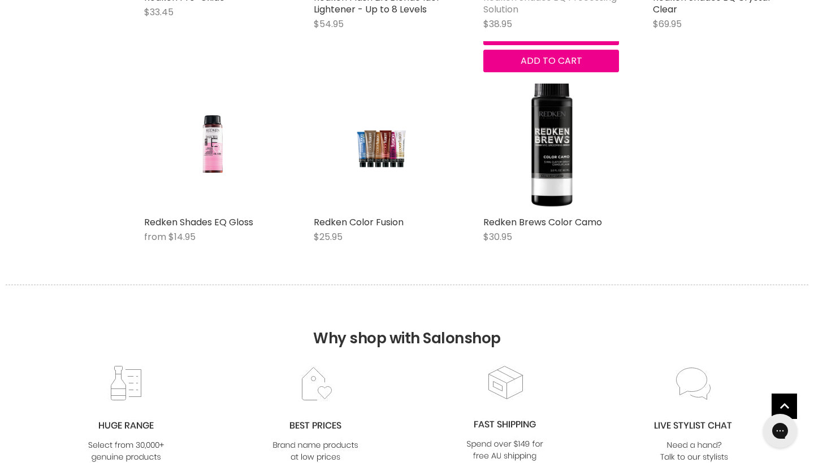
scroll to position [1318, 0]
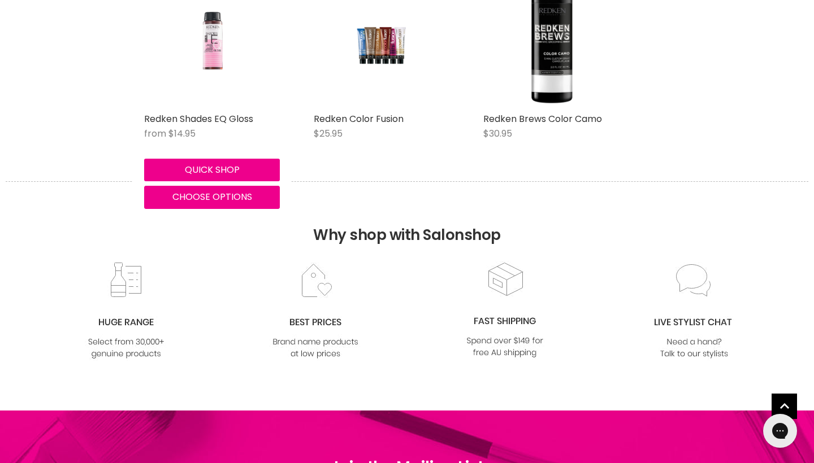
click at [215, 46] on img "Main content" at bounding box center [212, 40] width 90 height 136
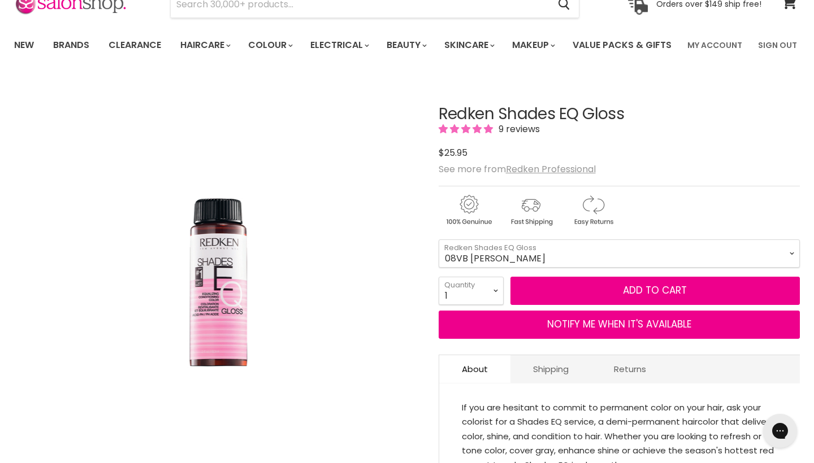
scroll to position [66, 0]
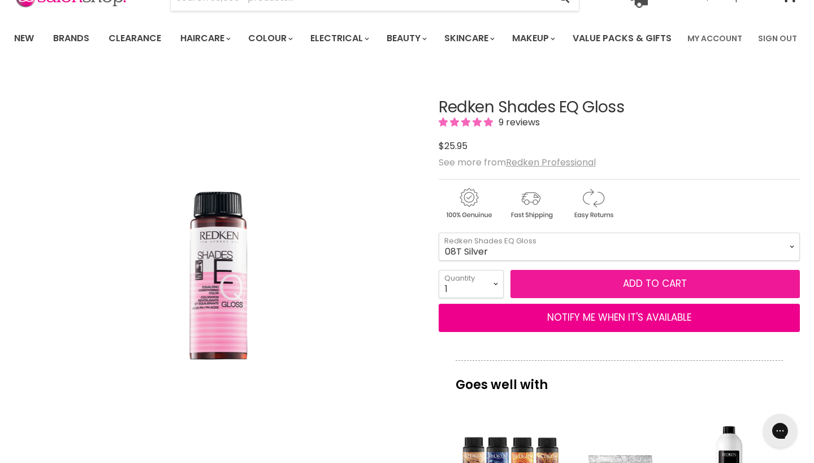
click at [691, 298] on button "Add to cart" at bounding box center [654, 284] width 289 height 28
click at [679, 298] on button "Add to cart" at bounding box center [654, 284] width 289 height 28
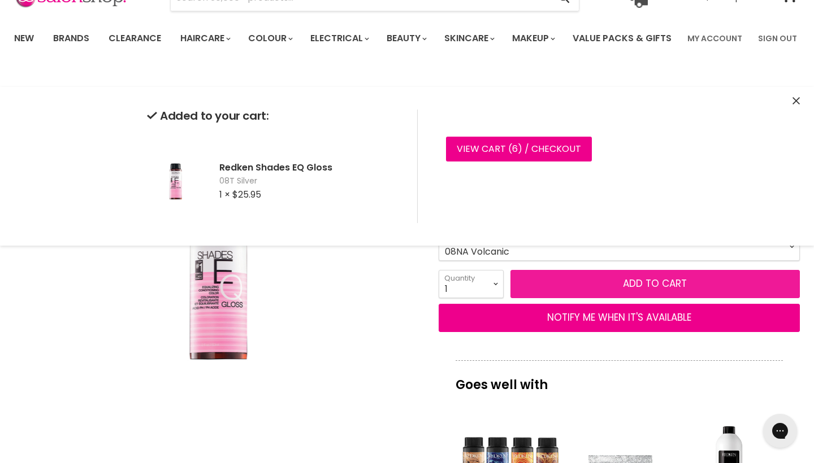
click at [639, 298] on button "Add to cart" at bounding box center [654, 284] width 289 height 28
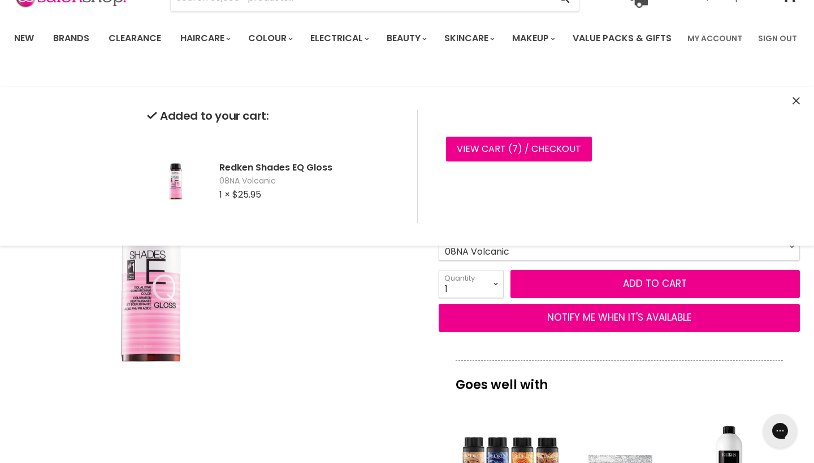
click at [379, 363] on div "Click or scroll to zoom Tap or pinch to zoom" at bounding box center [216, 273] width 405 height 405
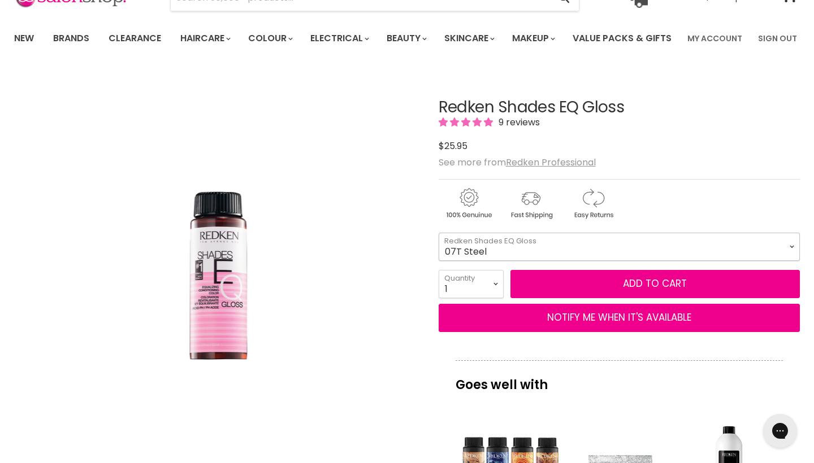
select select "07T Steel"
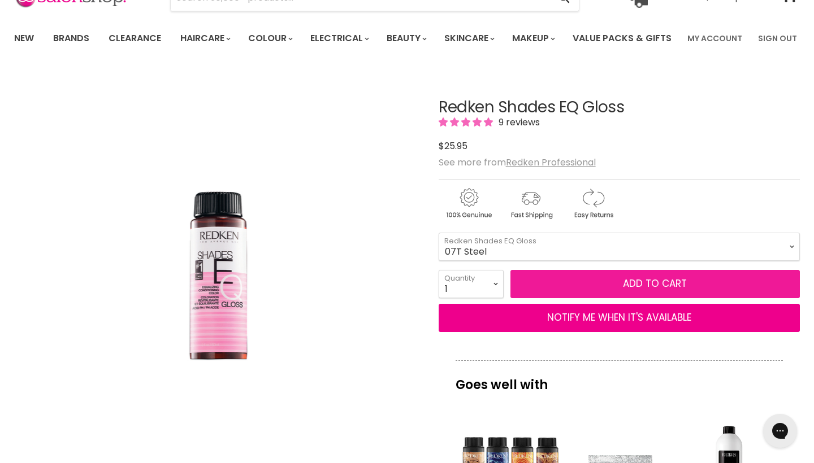
click at [572, 298] on button "Add to cart" at bounding box center [654, 284] width 289 height 28
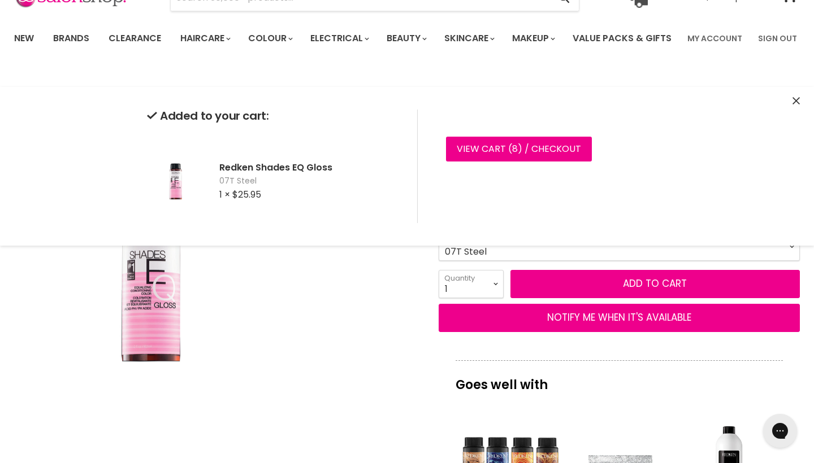
click at [378, 360] on div "Click or scroll to zoom Tap or pinch to zoom" at bounding box center [216, 273] width 405 height 405
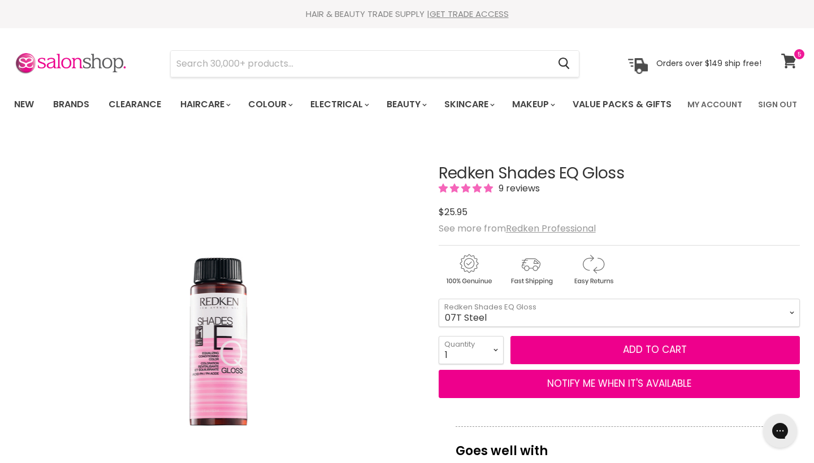
click at [795, 56] on span at bounding box center [799, 54] width 12 height 12
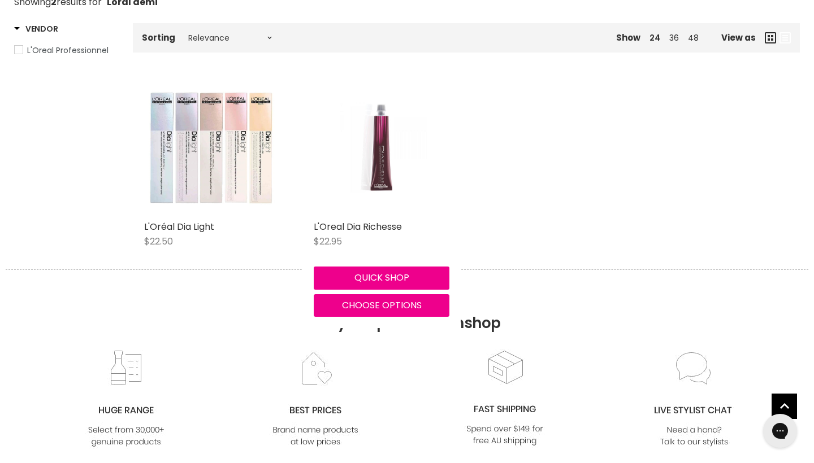
scroll to position [209, 0]
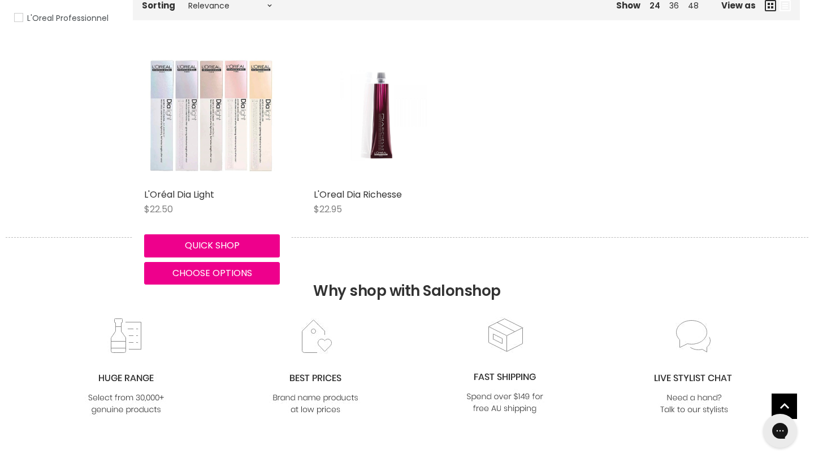
click at [233, 159] on img "Main content" at bounding box center [212, 115] width 136 height 136
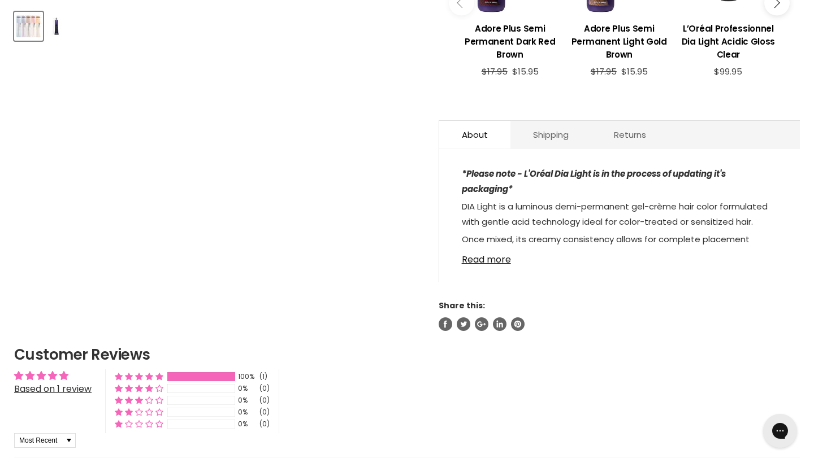
scroll to position [551, 0]
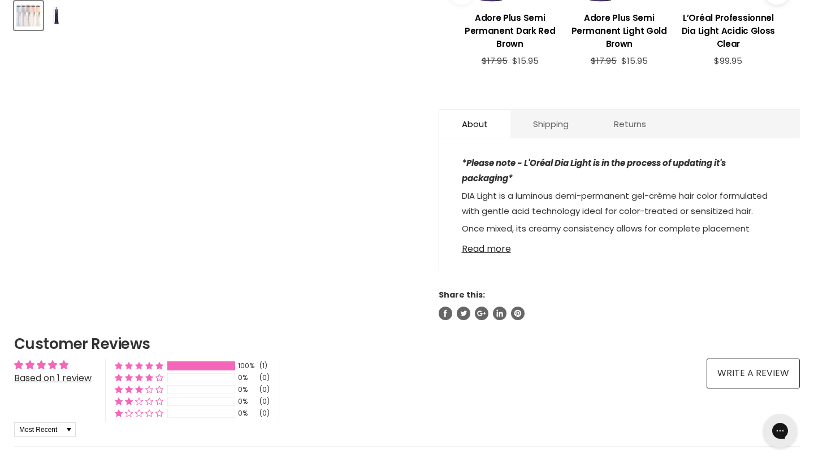
click at [490, 254] on link "Read more" at bounding box center [619, 245] width 315 height 17
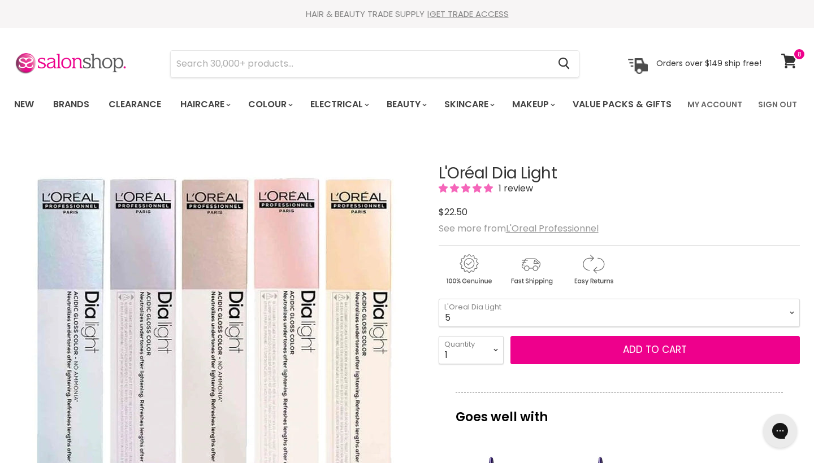
scroll to position [0, 0]
click at [515, 195] on span "1 review" at bounding box center [514, 188] width 38 height 13
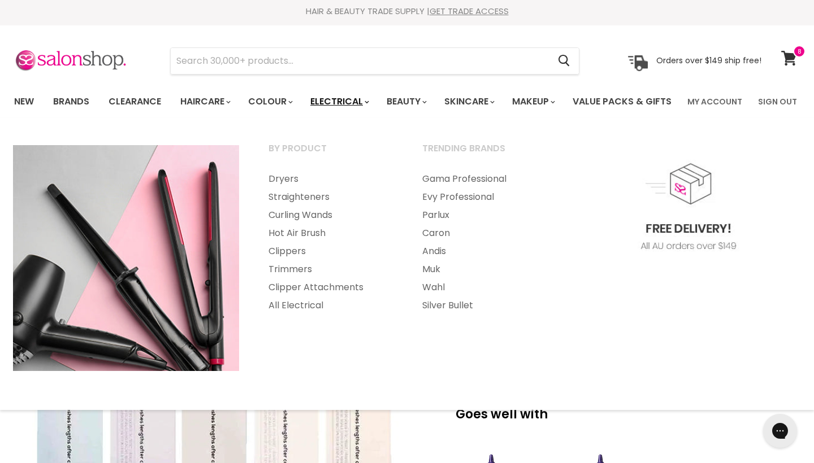
scroll to position [2, 0]
